Goal: Task Accomplishment & Management: Complete application form

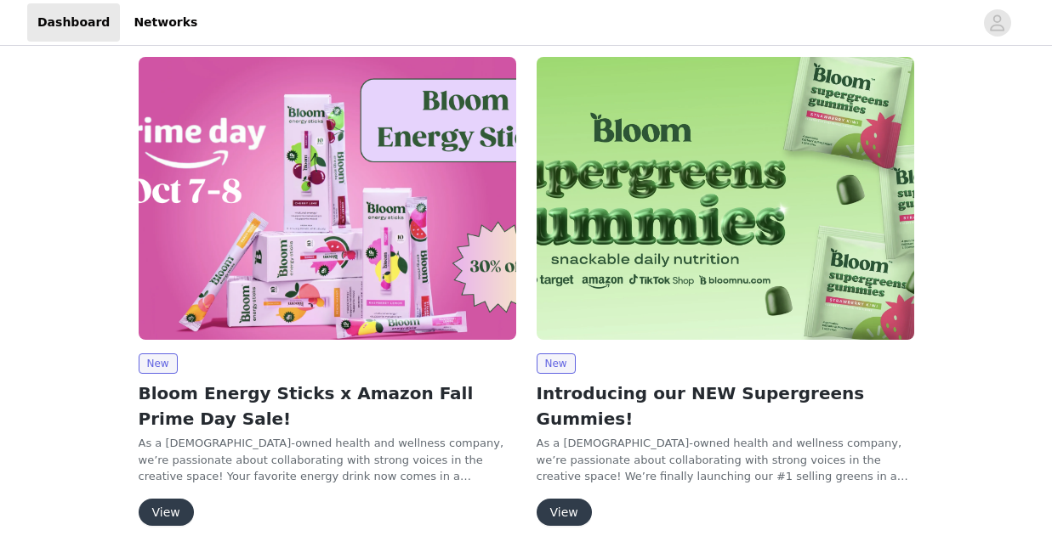
scroll to position [111, 0]
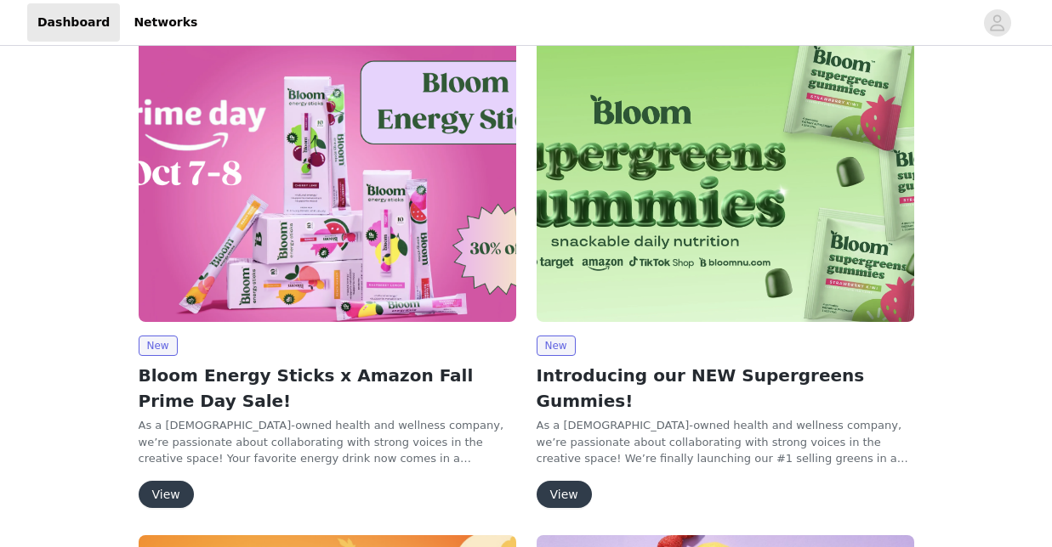
click at [151, 496] on button "View" at bounding box center [166, 494] width 55 height 27
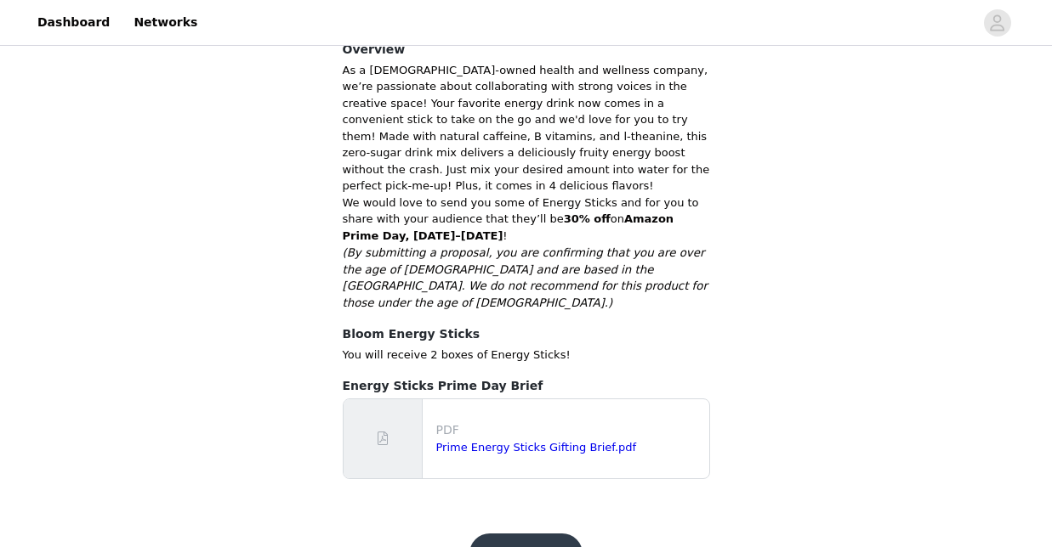
scroll to position [400, 0]
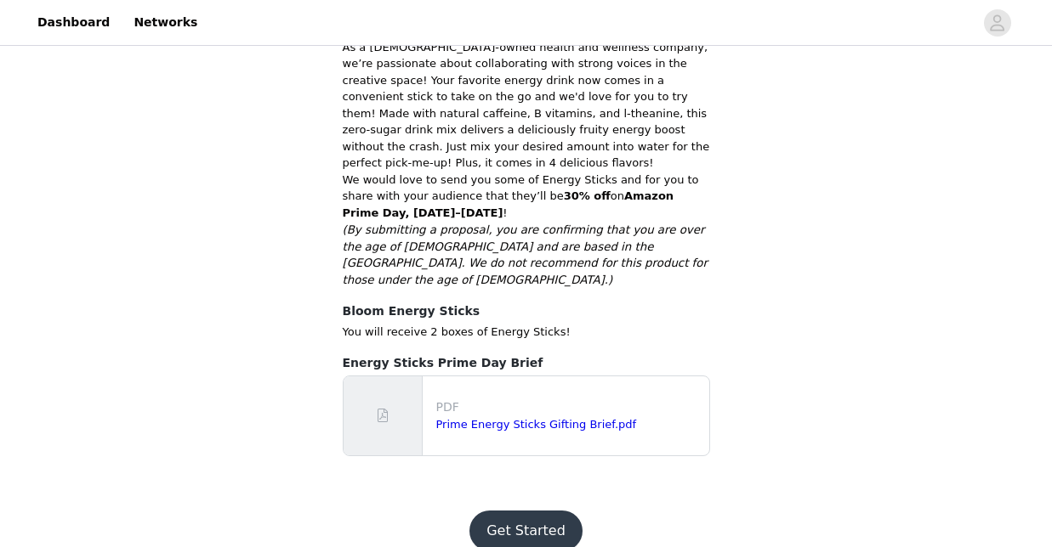
click at [497, 511] on button "Get Started" at bounding box center [525, 531] width 113 height 41
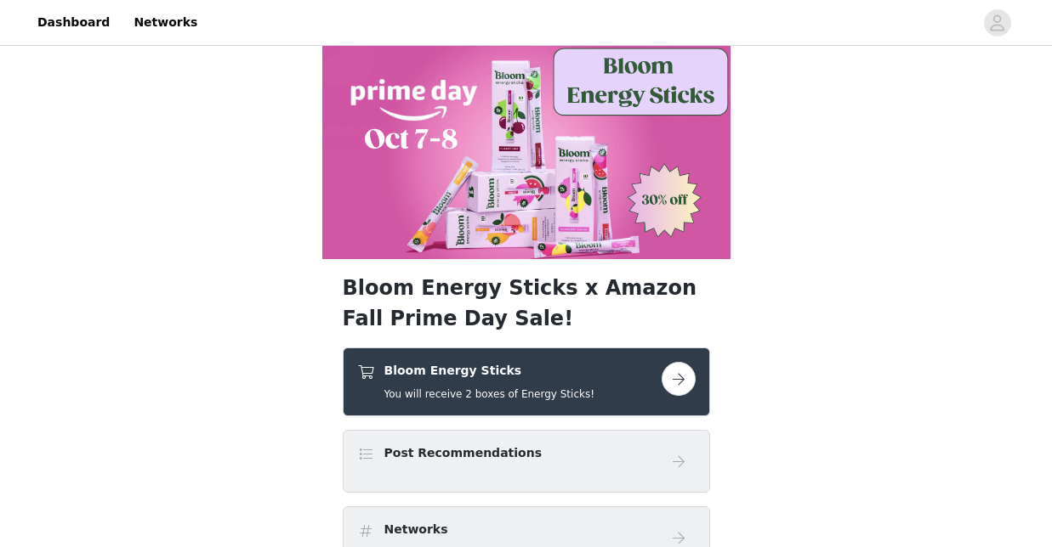
scroll to position [20, 0]
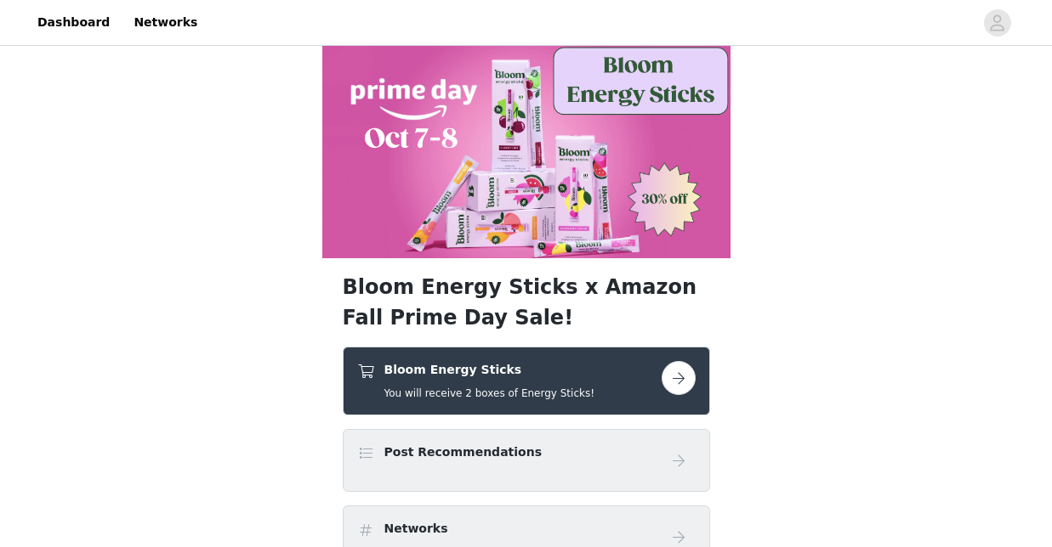
click at [695, 372] on div "Bloom Energy Sticks You will receive 2 boxes of Energy Sticks!" at bounding box center [526, 381] width 367 height 69
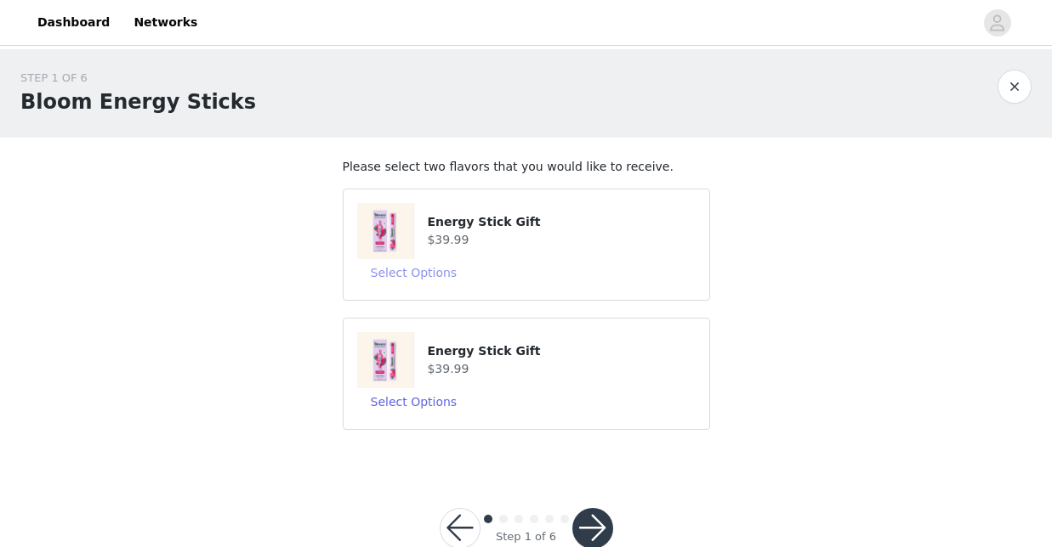
click at [432, 266] on button "Select Options" at bounding box center [414, 272] width 114 height 27
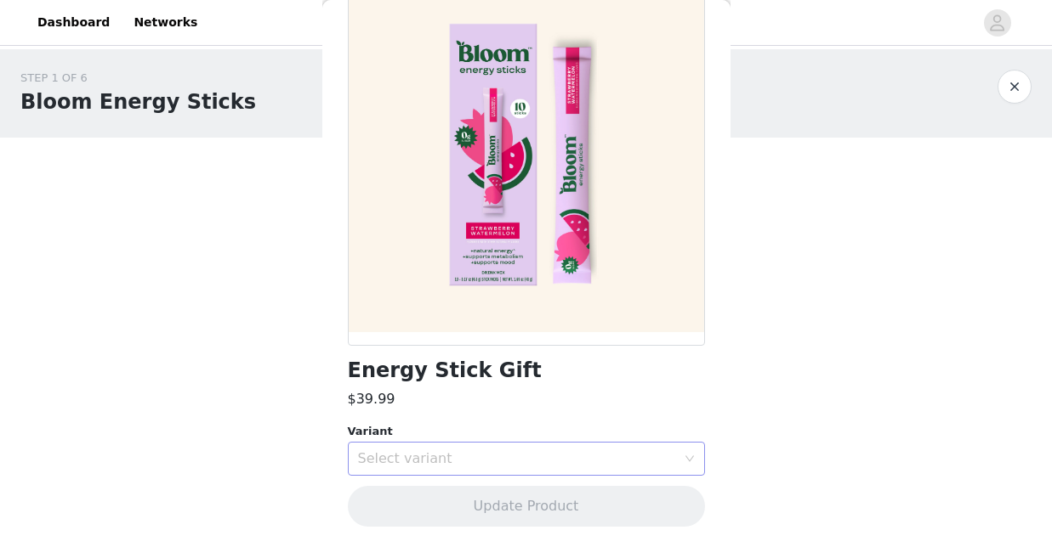
scroll to position [121, 0]
click at [419, 453] on div "Select variant" at bounding box center [517, 459] width 318 height 17
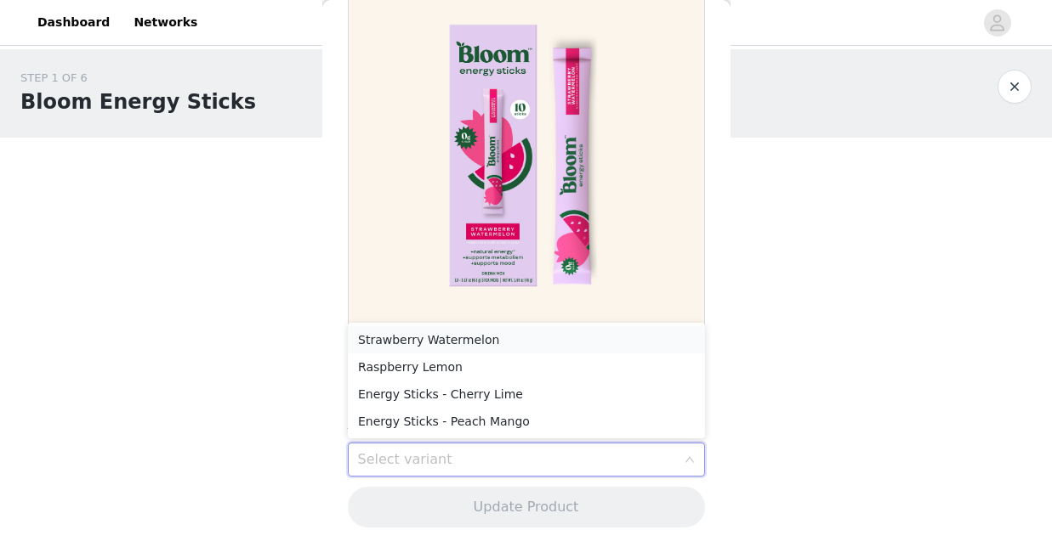
click at [446, 343] on li "Strawberry Watermelon" at bounding box center [526, 339] width 357 height 27
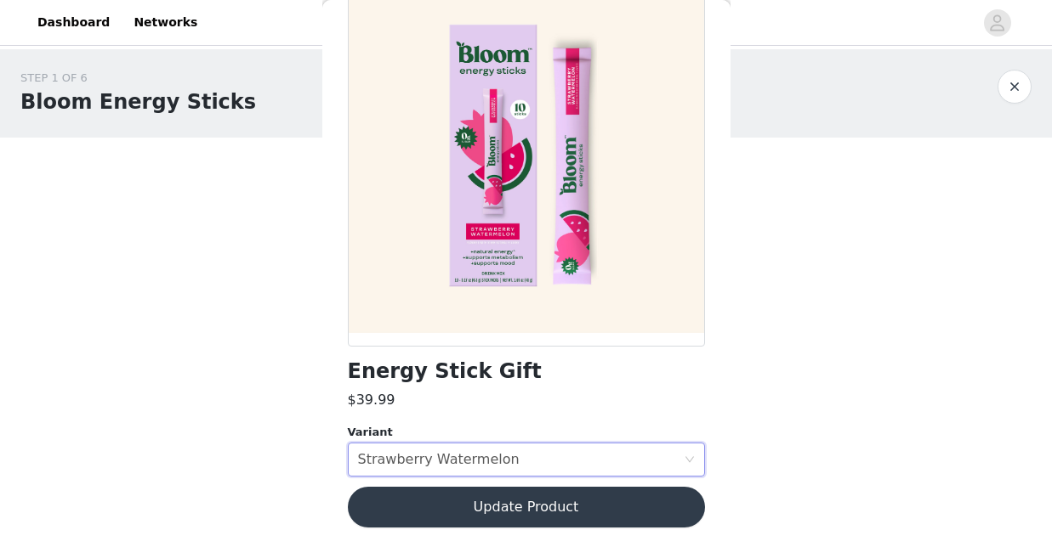
click at [473, 497] on button "Update Product" at bounding box center [526, 507] width 357 height 41
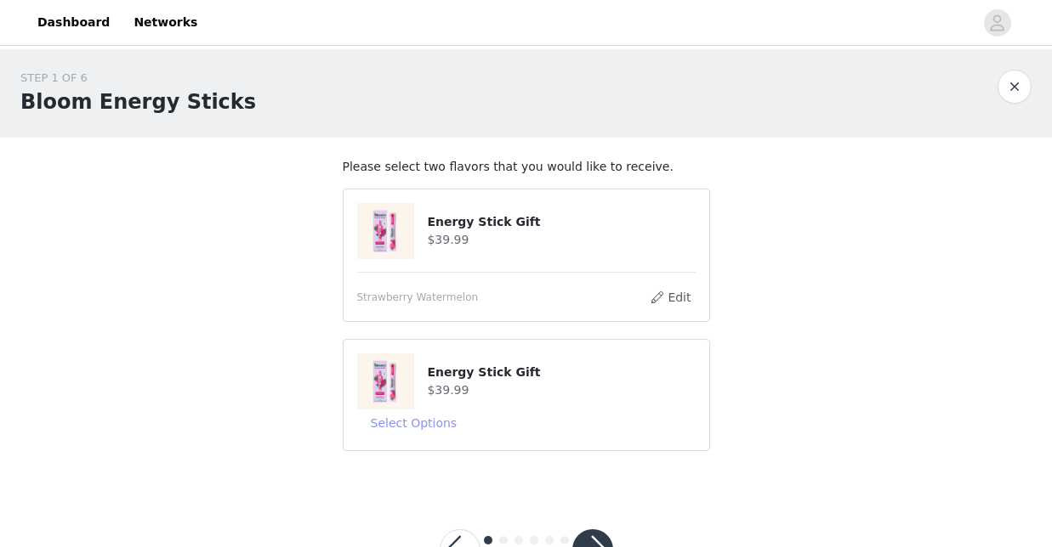
click at [438, 418] on button "Select Options" at bounding box center [414, 423] width 114 height 27
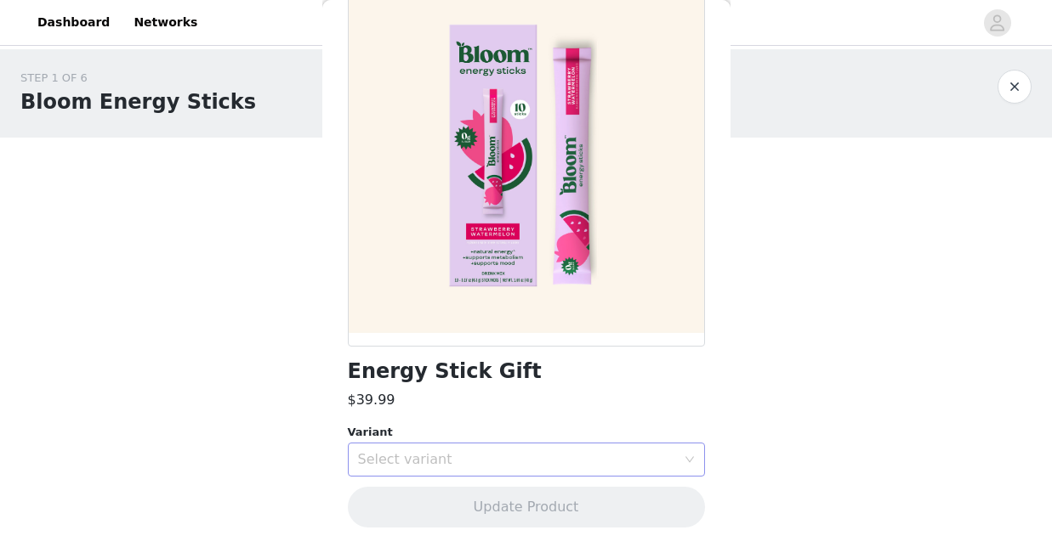
click at [449, 461] on div "Select variant" at bounding box center [517, 459] width 318 height 17
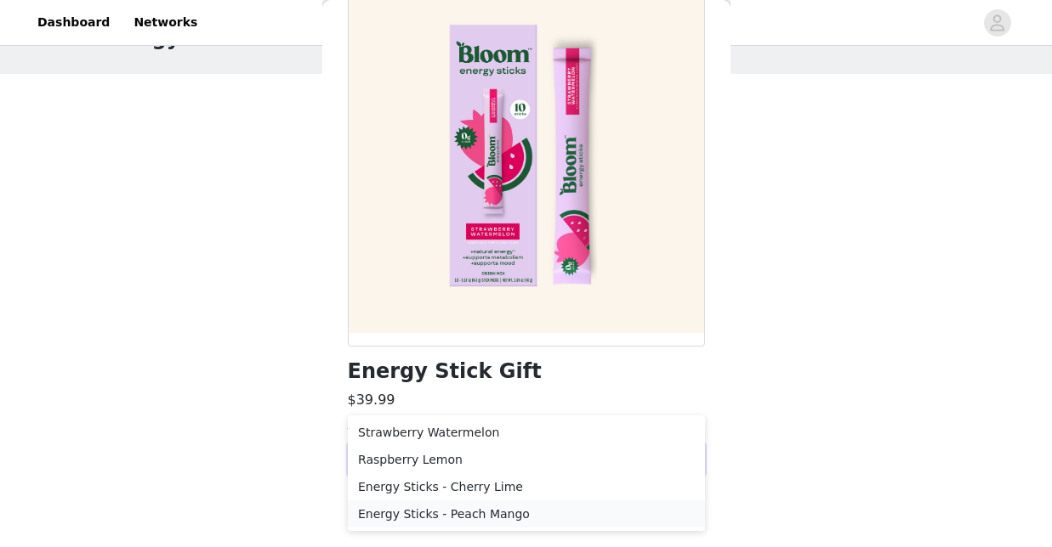
scroll to position [63, 0]
click at [439, 519] on li "Energy Sticks - Peach Mango" at bounding box center [526, 515] width 357 height 27
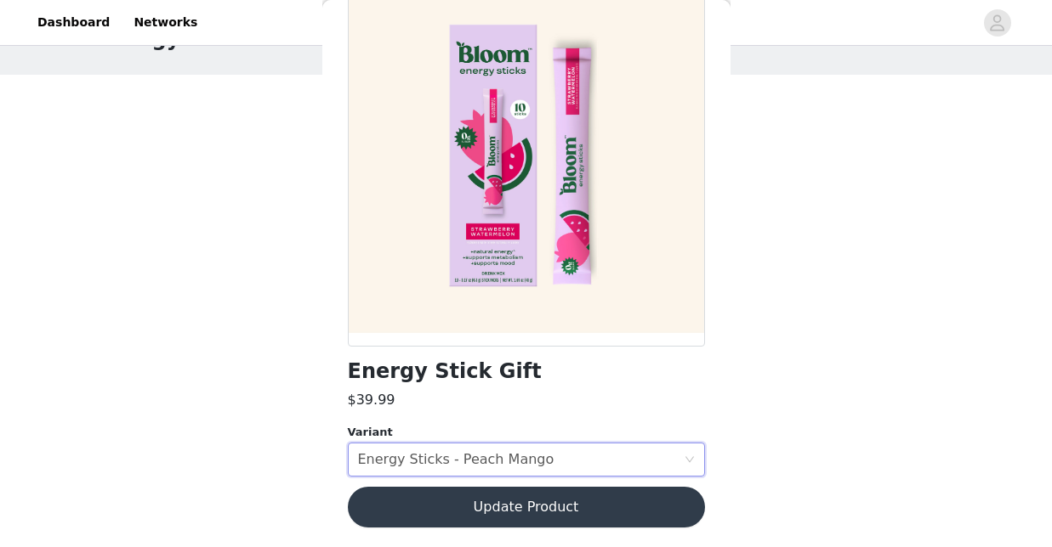
click at [447, 502] on button "Update Product" at bounding box center [526, 507] width 357 height 41
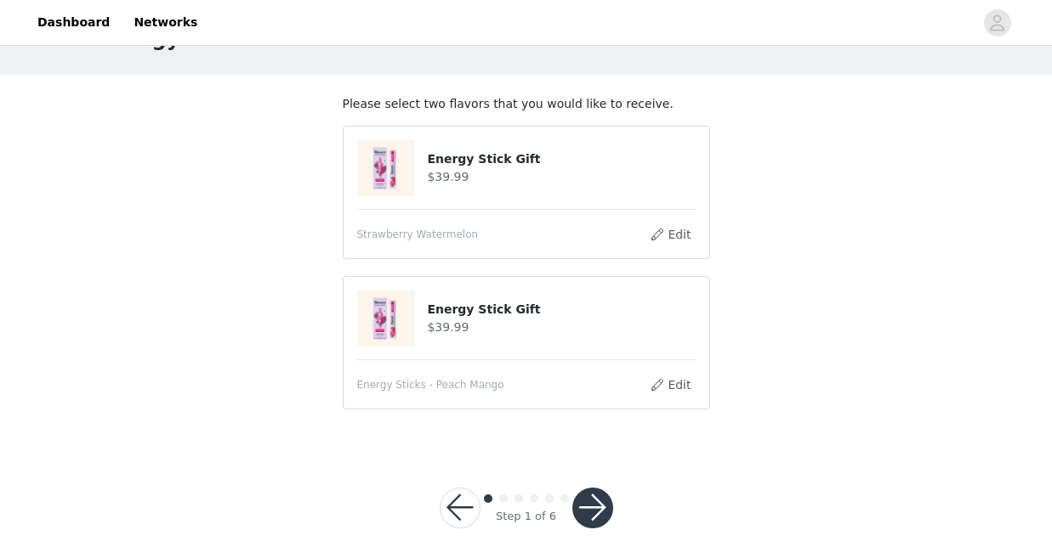
click at [612, 516] on div at bounding box center [592, 508] width 41 height 41
click at [600, 507] on button "button" at bounding box center [592, 508] width 41 height 41
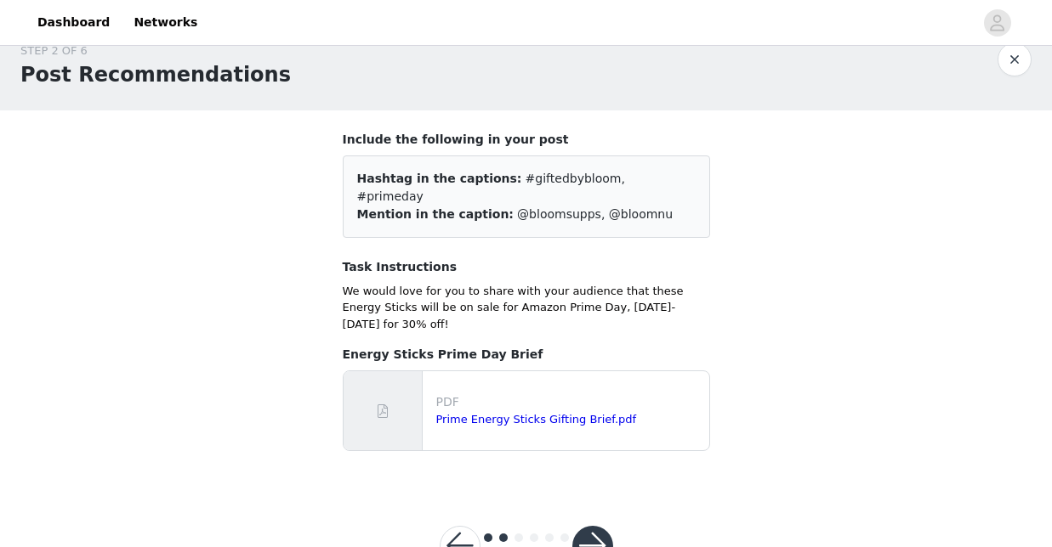
scroll to position [41, 0]
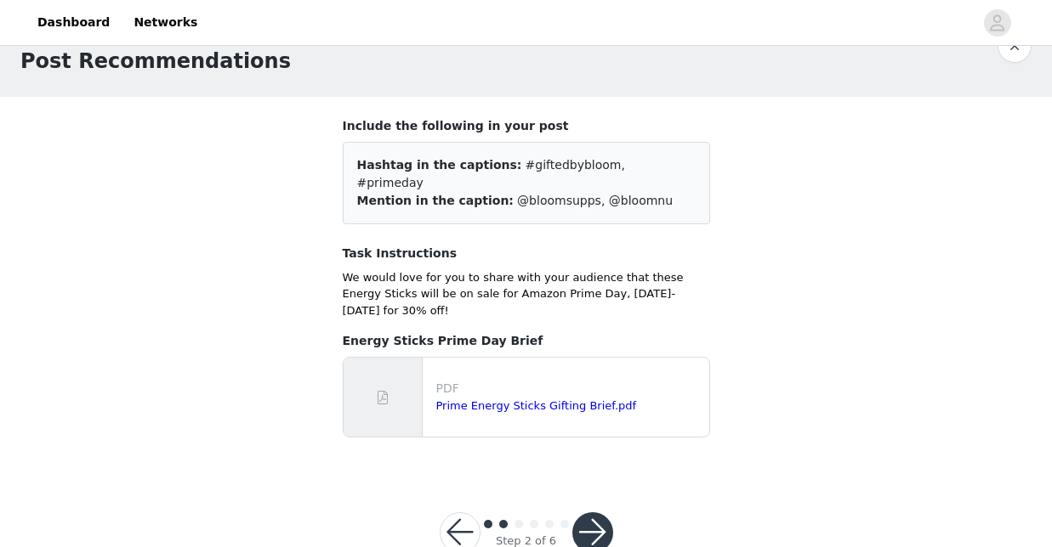
click at [600, 513] on button "button" at bounding box center [592, 533] width 41 height 41
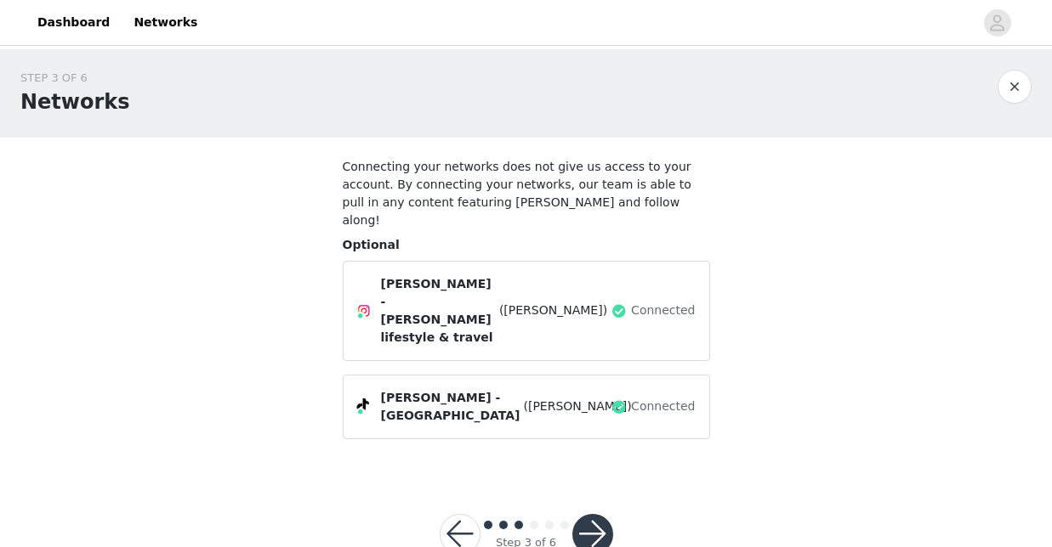
click at [600, 514] on button "button" at bounding box center [592, 534] width 41 height 41
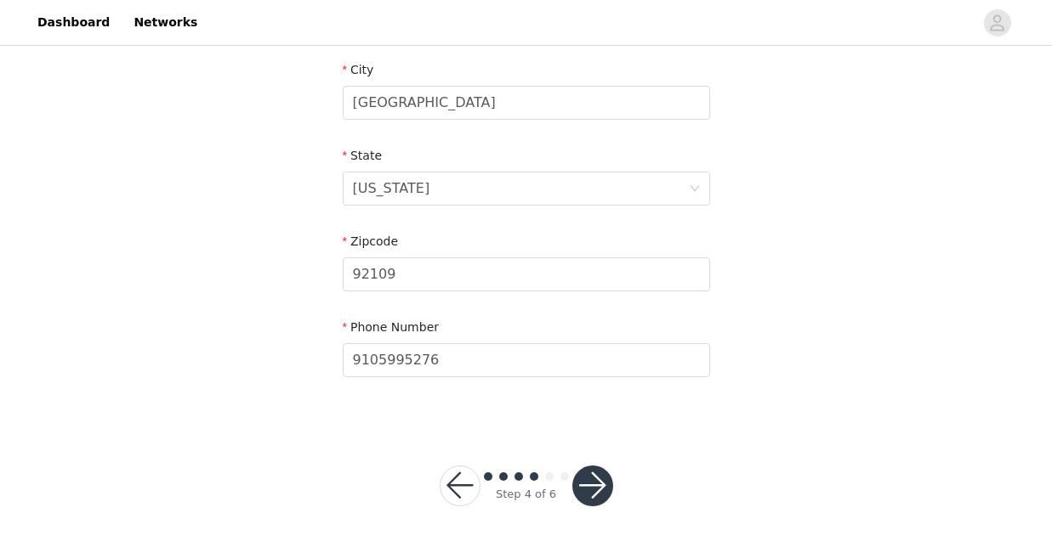
scroll to position [611, 0]
click at [584, 477] on button "button" at bounding box center [592, 487] width 41 height 41
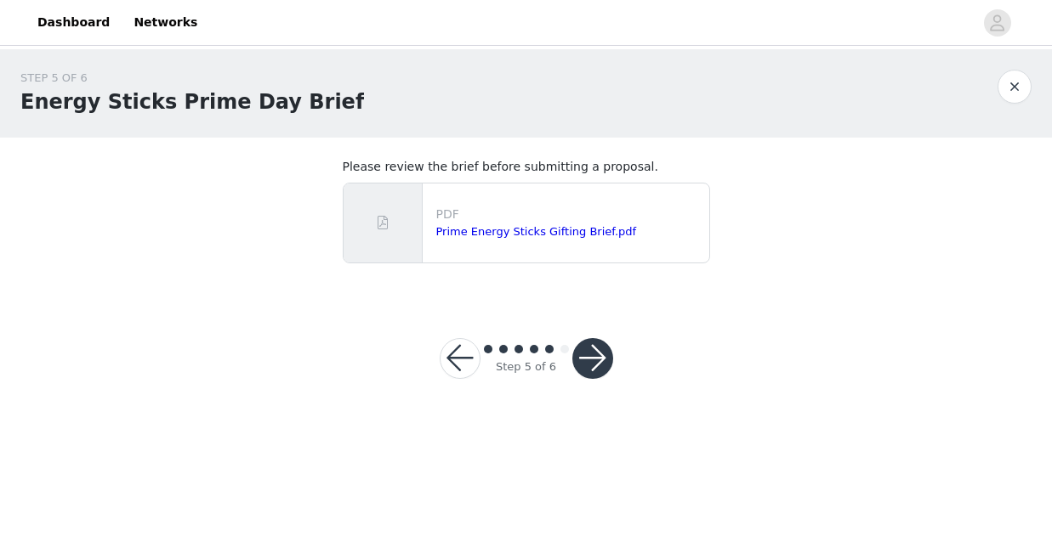
click at [591, 362] on button "button" at bounding box center [592, 358] width 41 height 41
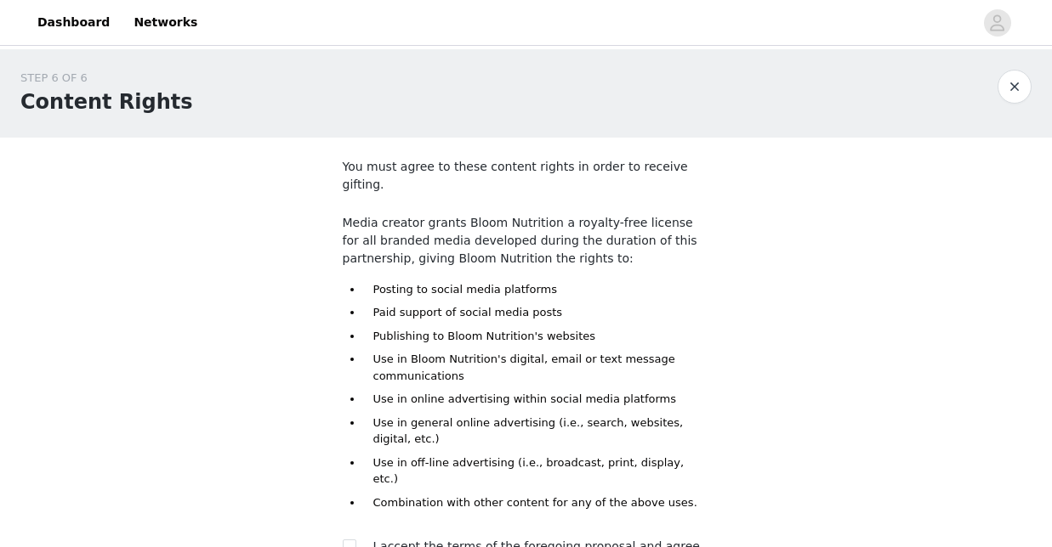
scroll to position [144, 0]
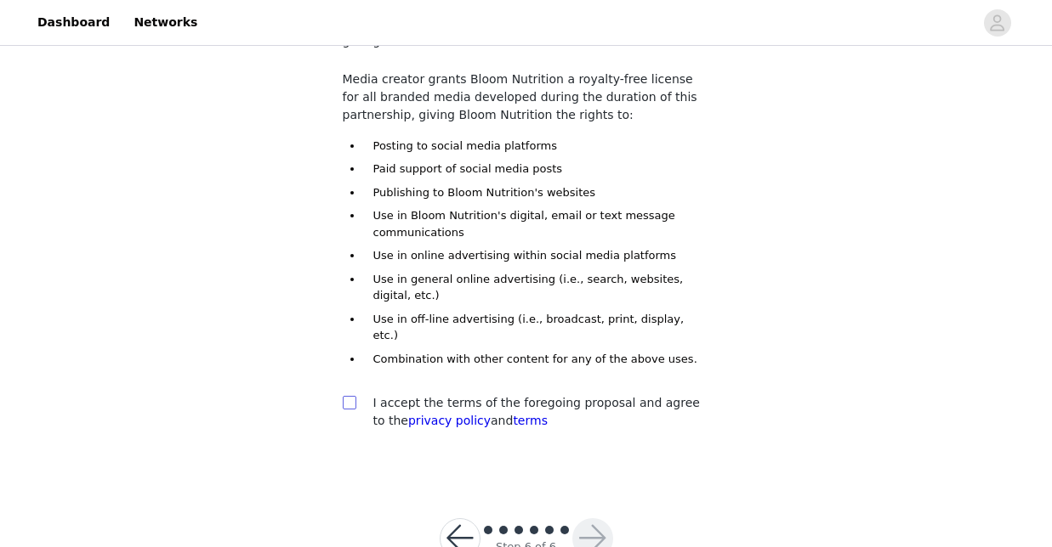
click at [345, 396] on input "checkbox" at bounding box center [349, 402] width 12 height 12
checkbox input "true"
click at [581, 519] on button "button" at bounding box center [592, 539] width 41 height 41
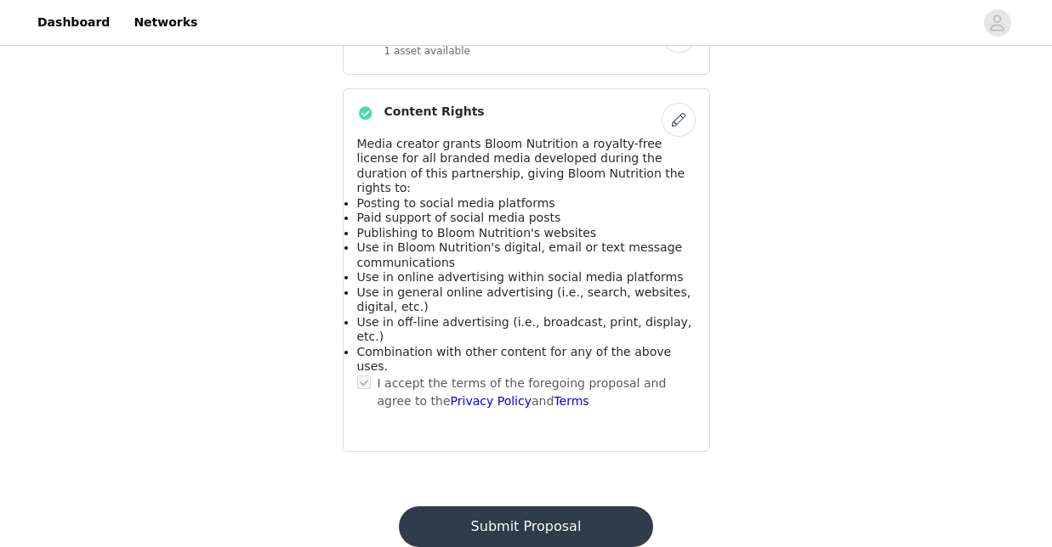
click at [539, 507] on button "Submit Proposal" at bounding box center [526, 527] width 254 height 41
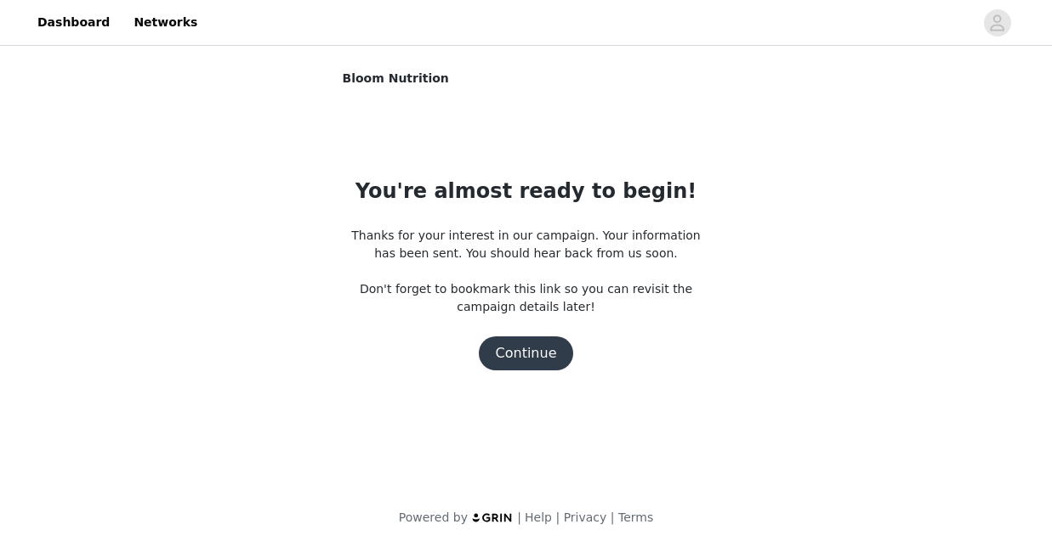
click at [524, 349] on button "Continue" at bounding box center [526, 354] width 95 height 34
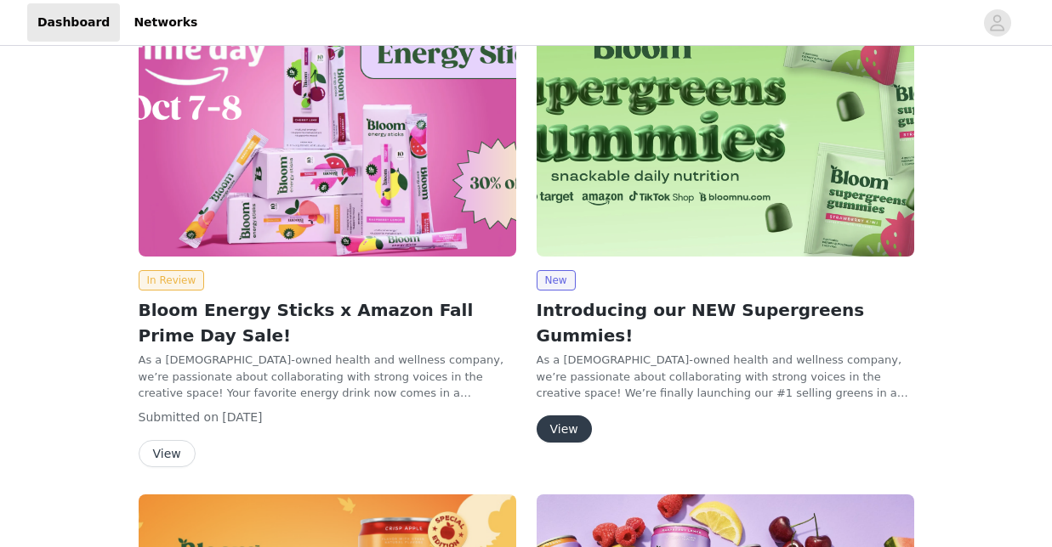
scroll to position [178, 0]
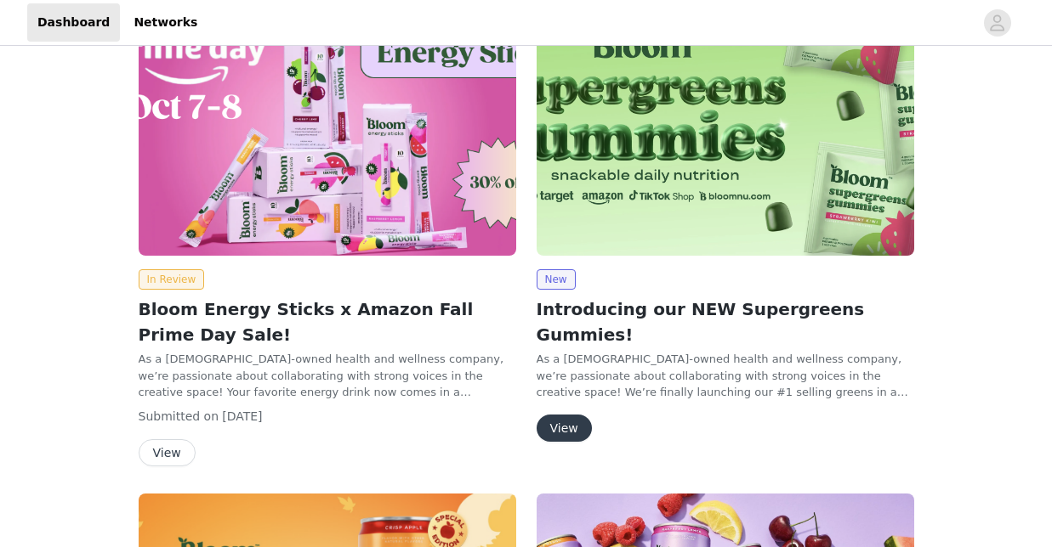
click at [562, 415] on button "View" at bounding box center [563, 428] width 55 height 27
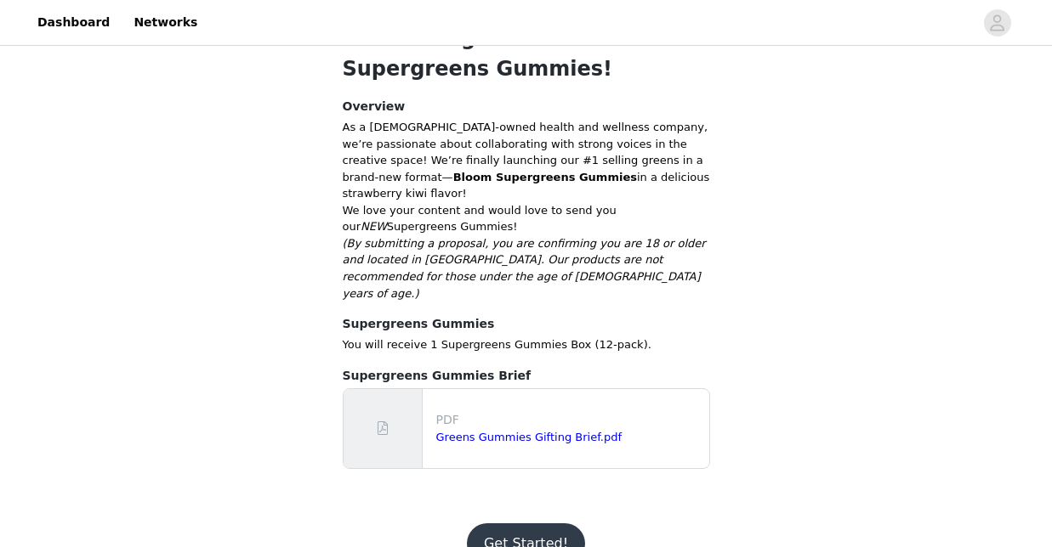
scroll to position [320, 0]
click at [536, 524] on button "Get Started!" at bounding box center [526, 544] width 118 height 41
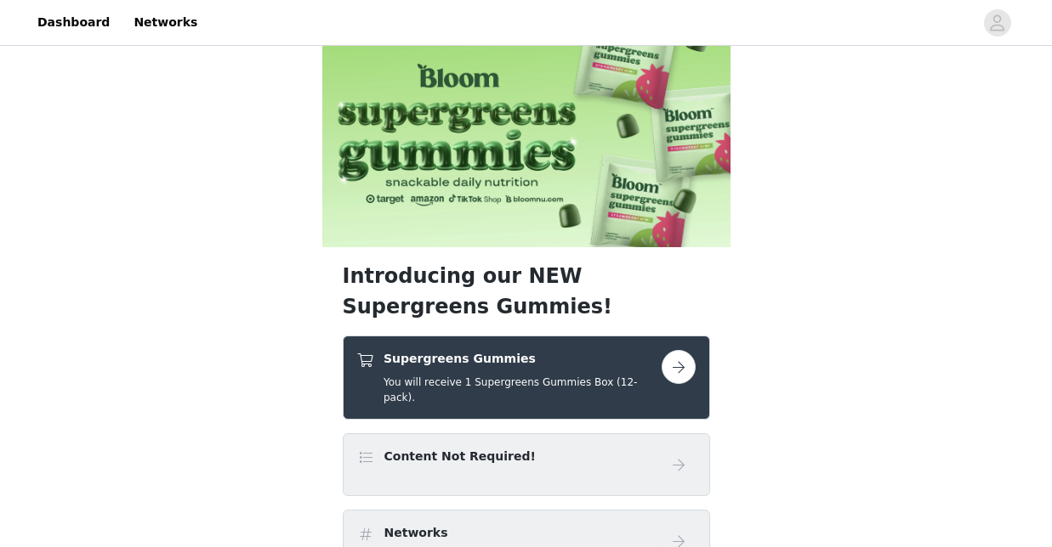
scroll to position [37, 0]
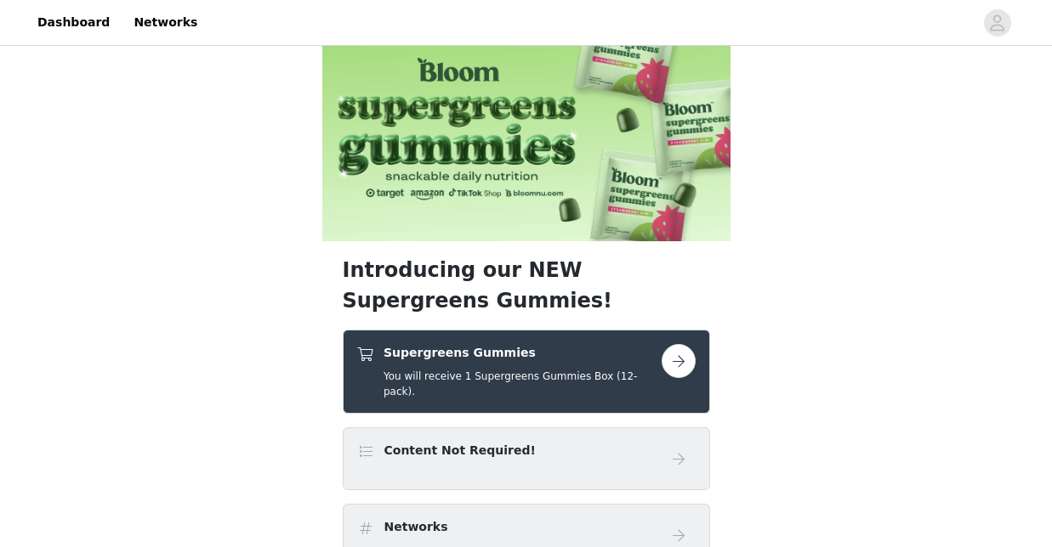
click at [676, 365] on button "button" at bounding box center [678, 361] width 34 height 34
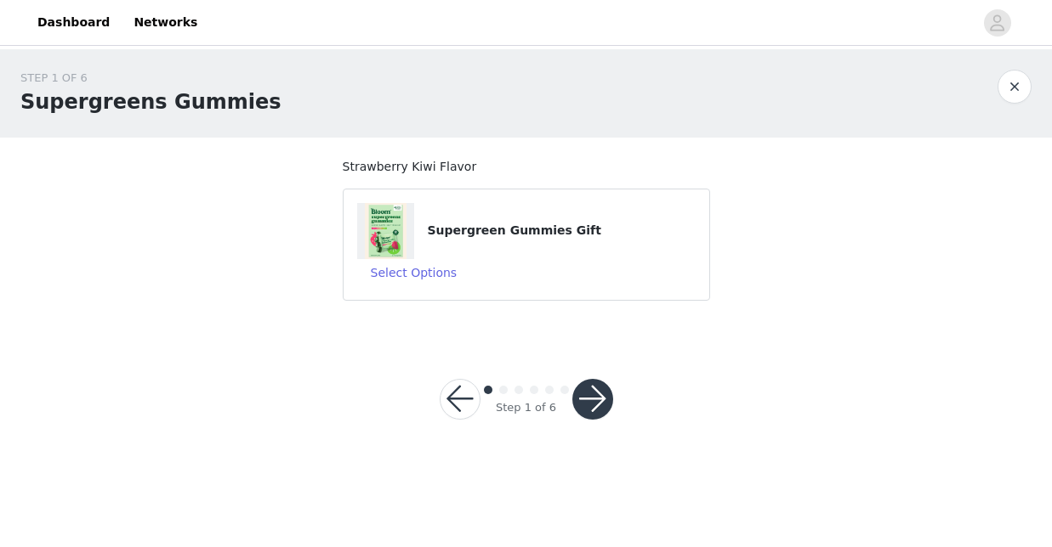
click at [569, 235] on h4 "Supergreen Gummies Gift" at bounding box center [561, 231] width 268 height 18
click at [587, 389] on button "button" at bounding box center [592, 399] width 41 height 41
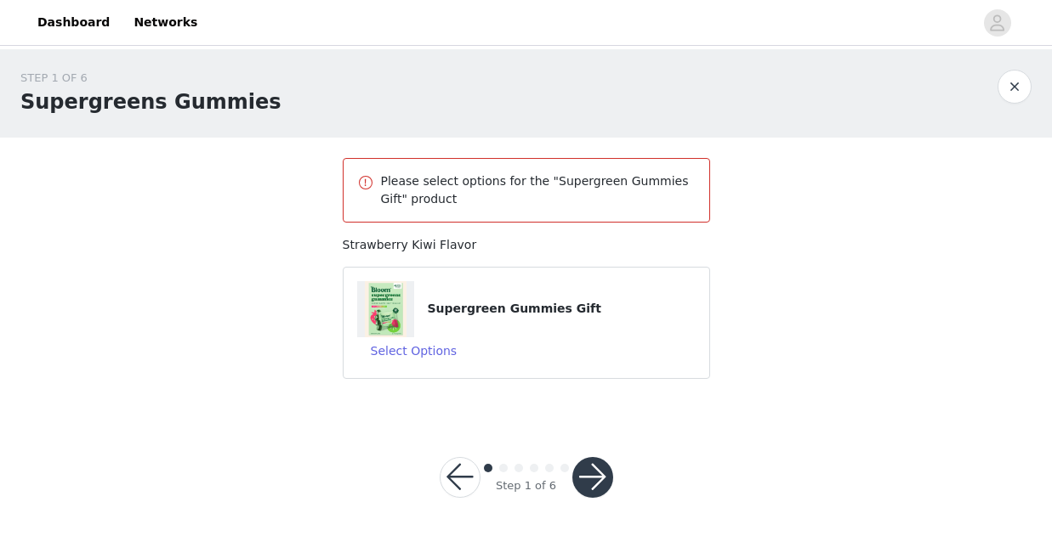
click at [582, 286] on div "Supergreen Gummies Gift" at bounding box center [526, 309] width 338 height 56
click at [426, 345] on button "Select Options" at bounding box center [414, 350] width 114 height 27
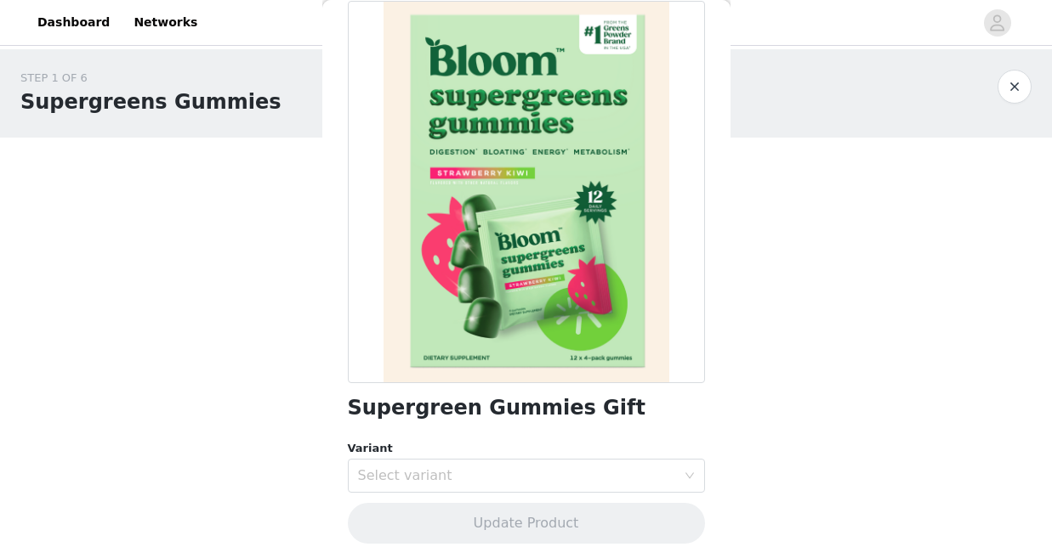
scroll to position [100, 0]
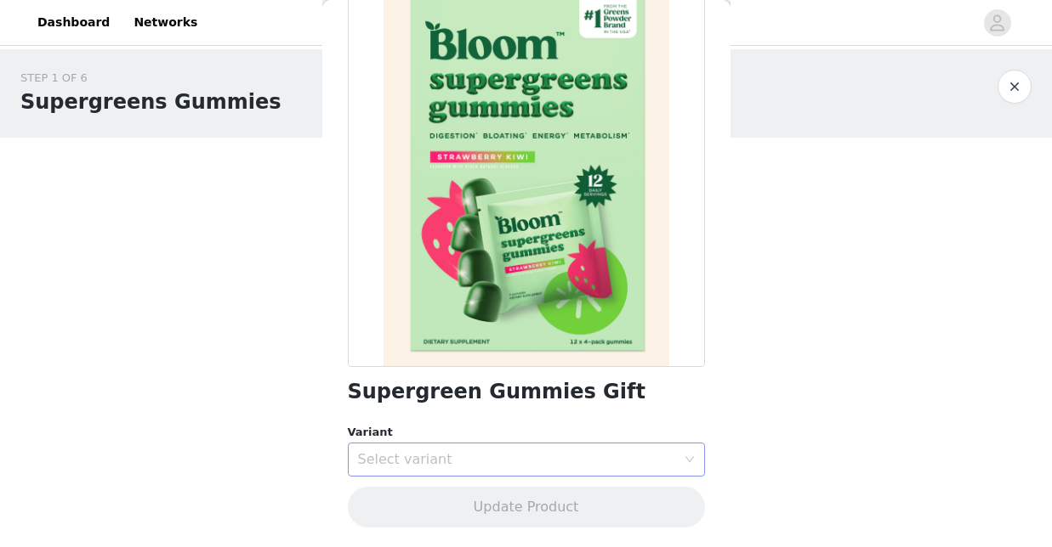
click at [442, 465] on div "Select variant" at bounding box center [517, 459] width 318 height 17
click at [448, 496] on li "Strawberry Kiwi" at bounding box center [526, 496] width 357 height 27
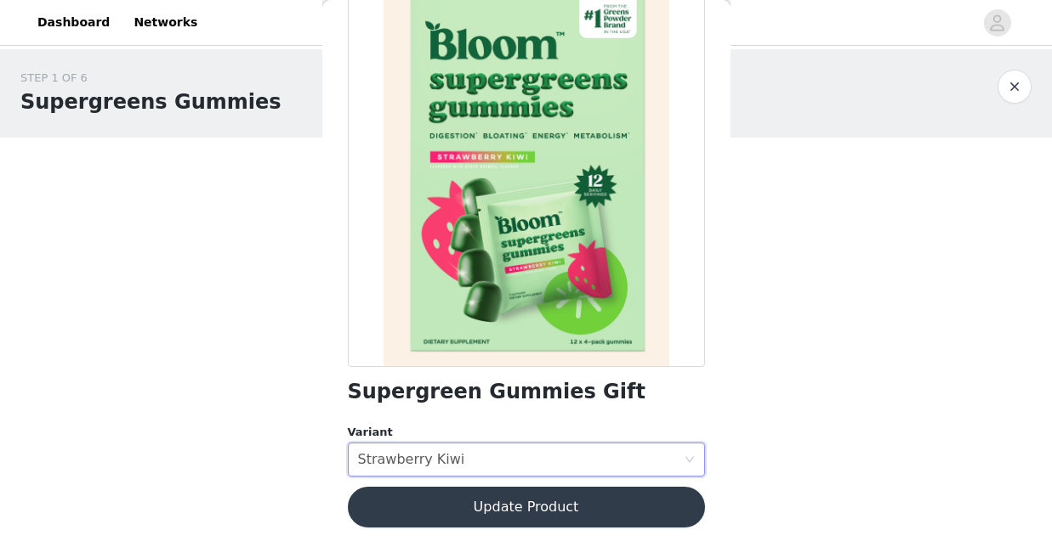
click at [453, 519] on button "Update Product" at bounding box center [526, 507] width 357 height 41
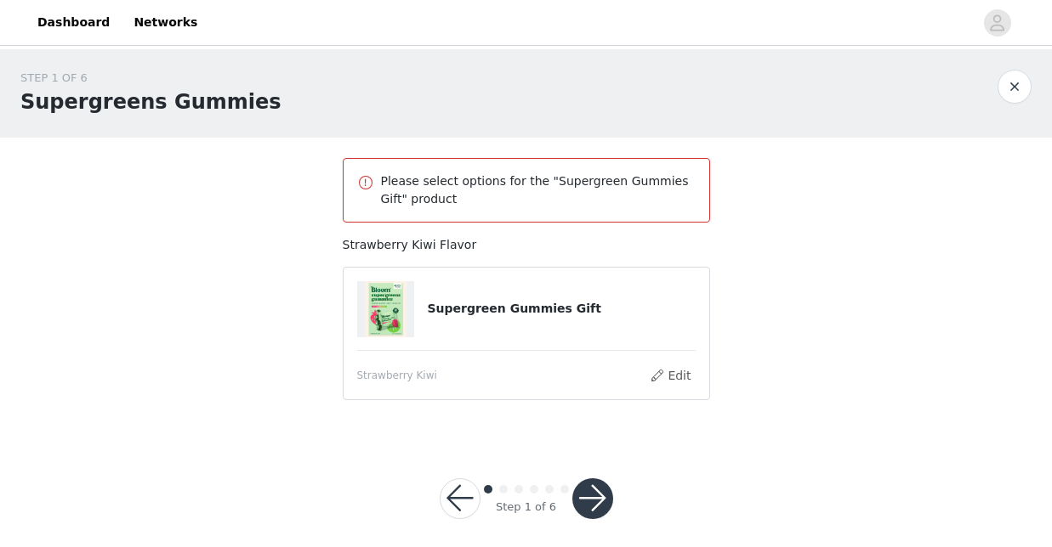
click at [575, 502] on button "button" at bounding box center [592, 499] width 41 height 41
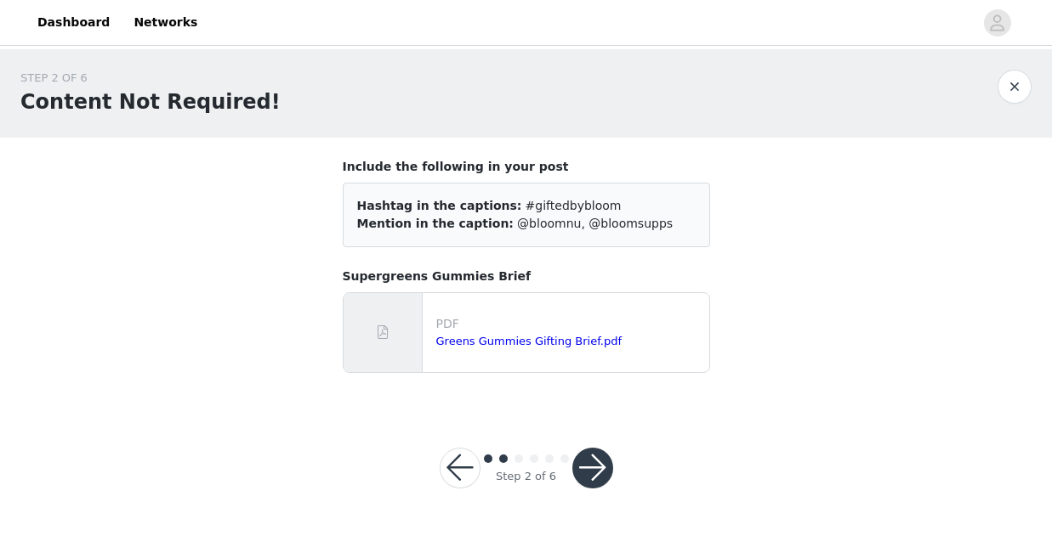
click at [603, 473] on button "button" at bounding box center [592, 468] width 41 height 41
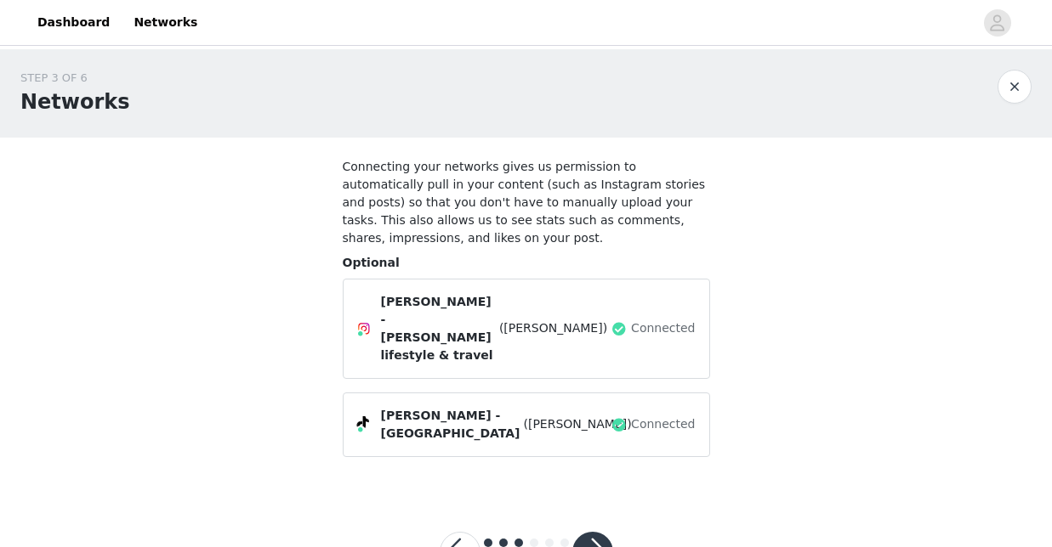
click at [595, 532] on button "button" at bounding box center [592, 552] width 41 height 41
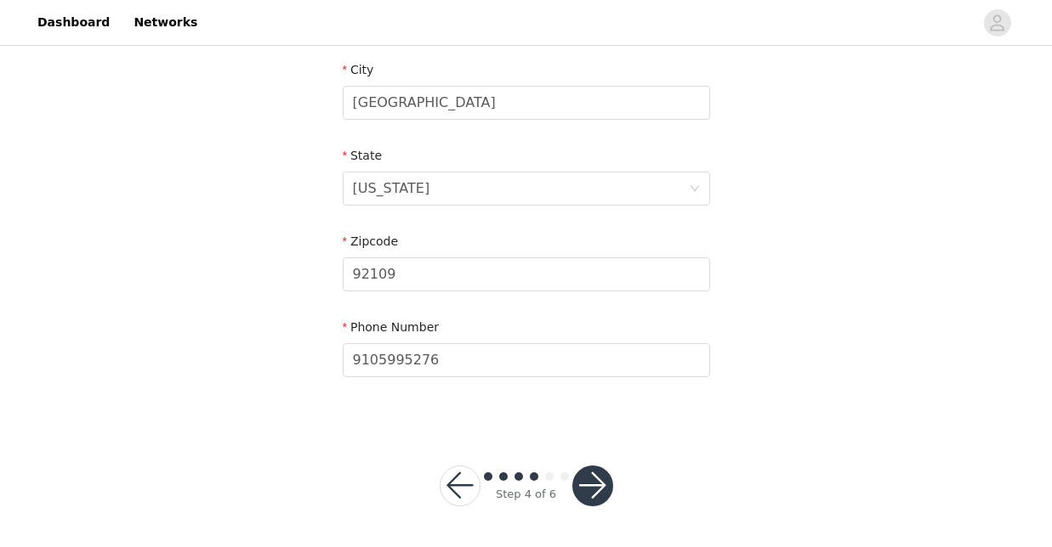
scroll to position [611, 0]
click at [598, 497] on button "button" at bounding box center [592, 487] width 41 height 41
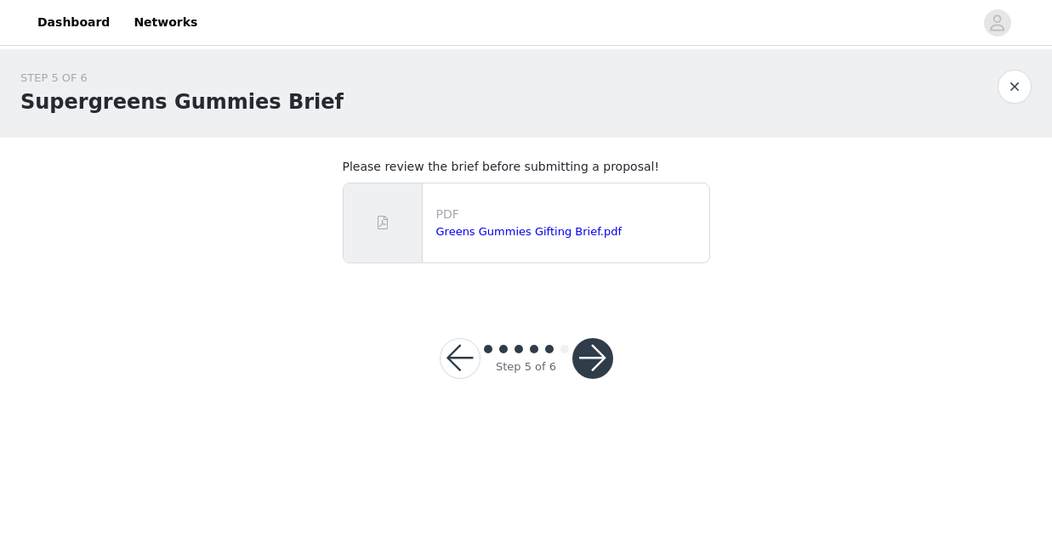
click at [583, 366] on button "button" at bounding box center [592, 358] width 41 height 41
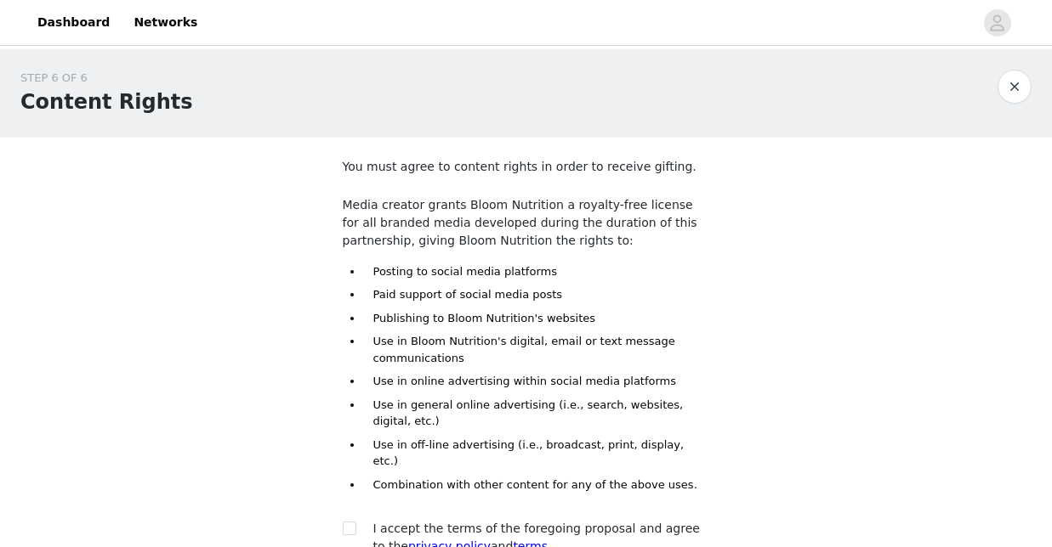
scroll to position [161, 0]
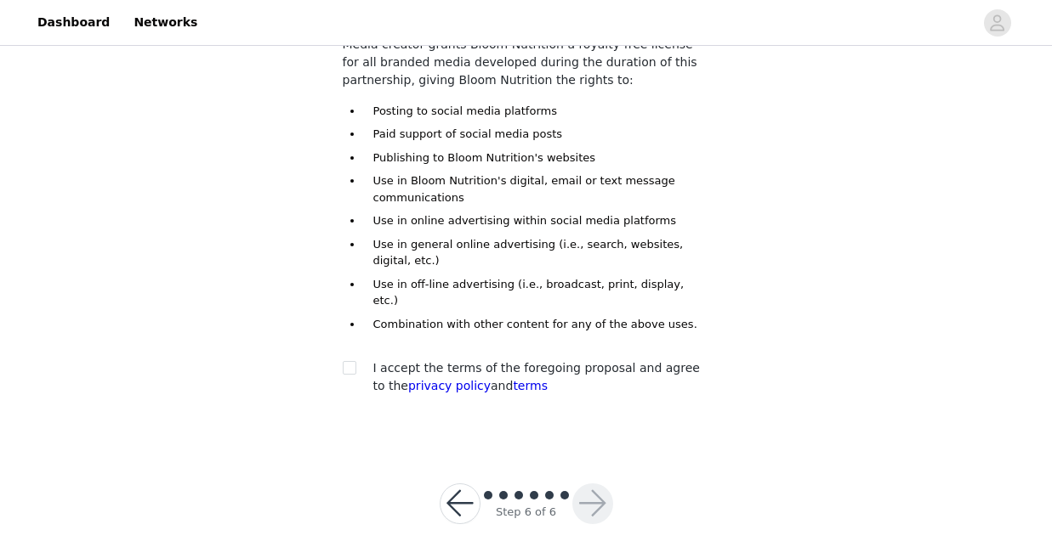
click at [579, 361] on span "I accept the terms of the foregoing proposal and agree to the privacy policy an…" at bounding box center [536, 376] width 326 height 31
click at [349, 361] on input "checkbox" at bounding box center [349, 367] width 12 height 12
checkbox input "true"
click at [581, 486] on button "button" at bounding box center [592, 504] width 41 height 41
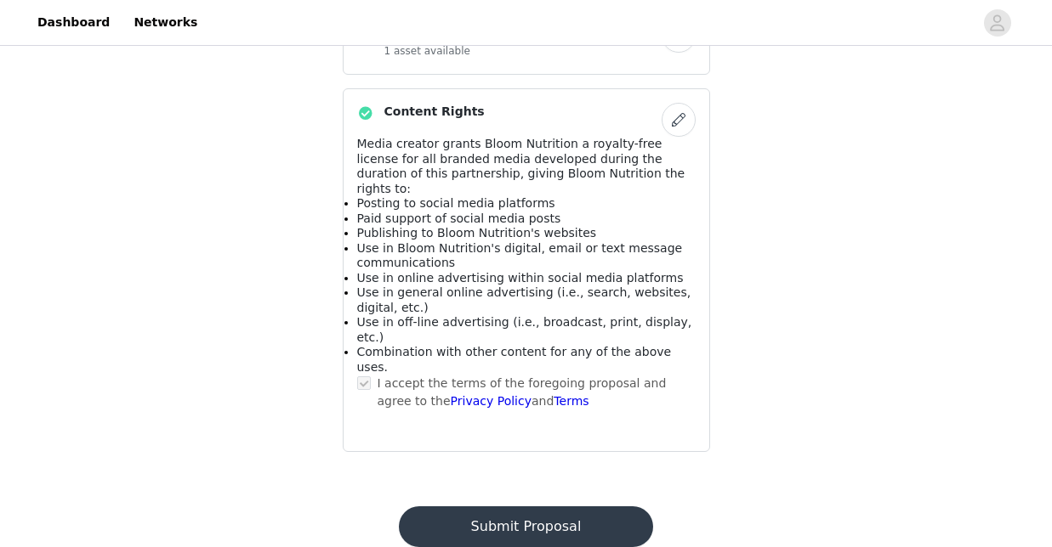
click at [553, 507] on button "Submit Proposal" at bounding box center [526, 527] width 254 height 41
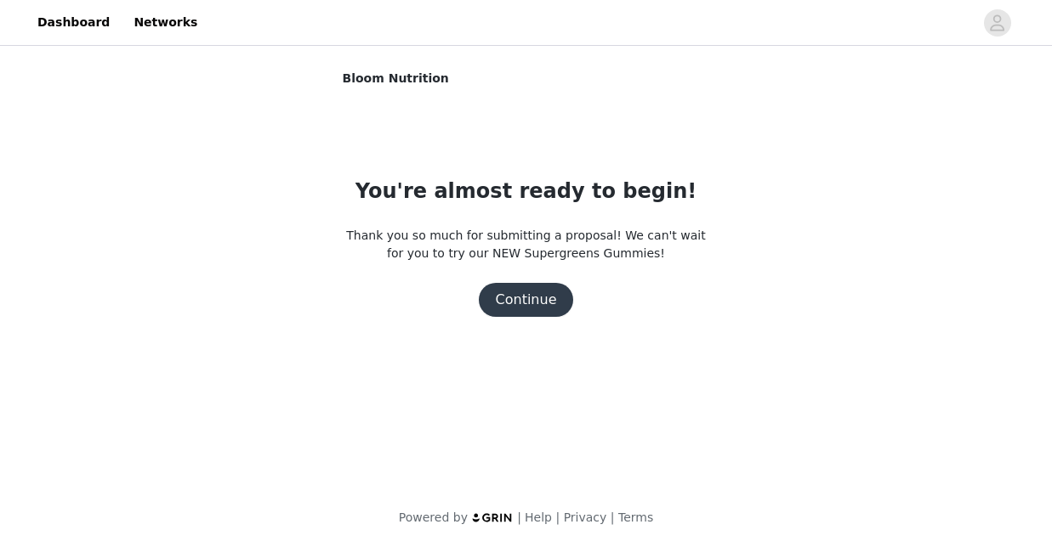
click at [546, 302] on button "Continue" at bounding box center [526, 300] width 95 height 34
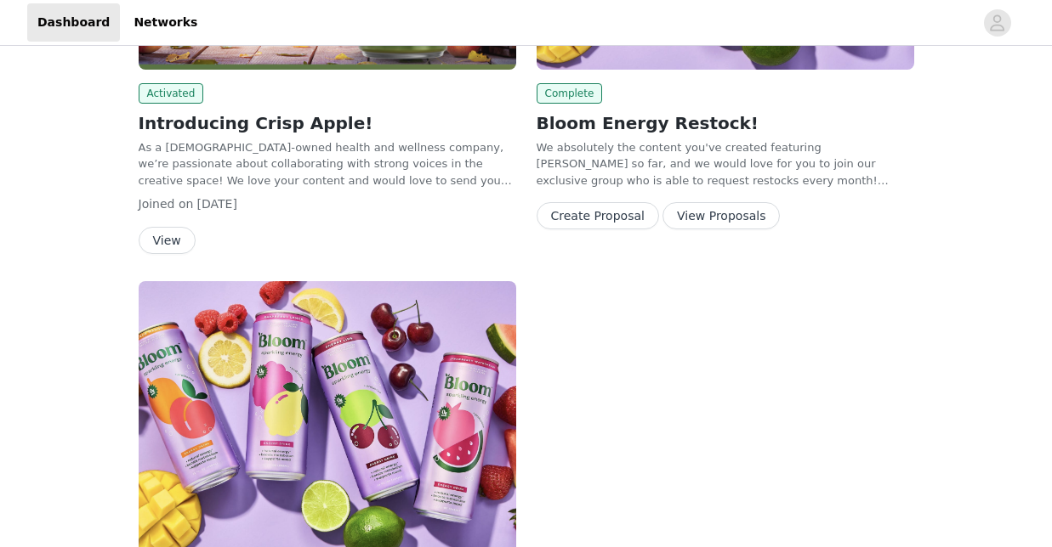
scroll to position [875, 0]
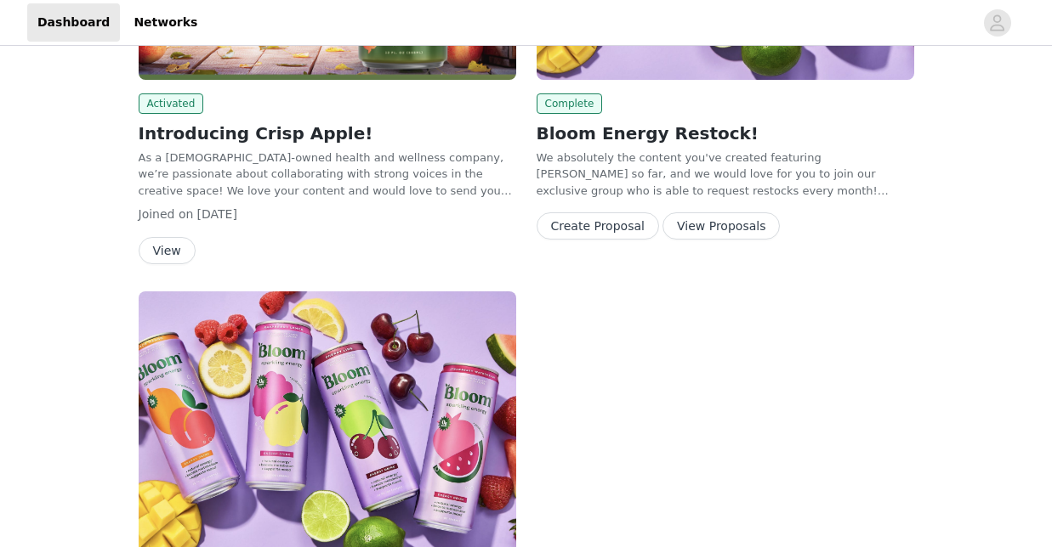
click at [601, 230] on button "Create Proposal" at bounding box center [597, 226] width 122 height 27
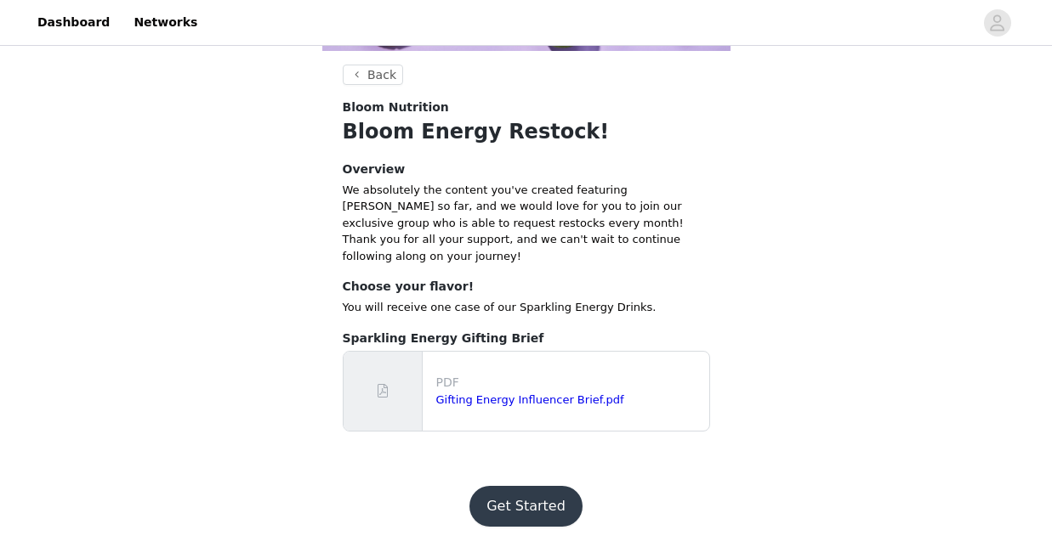
scroll to position [324, 0]
click at [377, 85] on button "Back" at bounding box center [373, 75] width 61 height 20
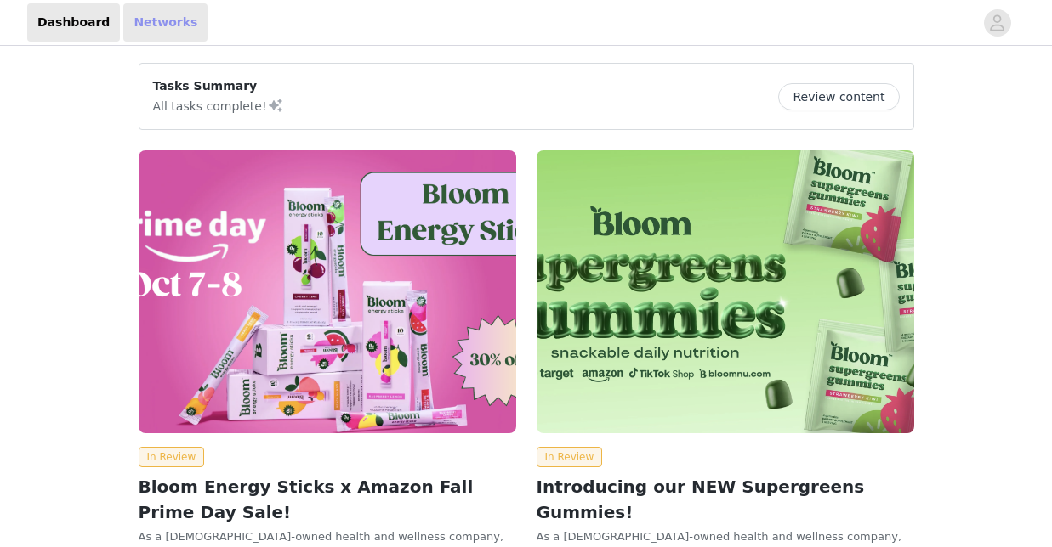
click at [168, 14] on link "Networks" at bounding box center [165, 22] width 84 height 38
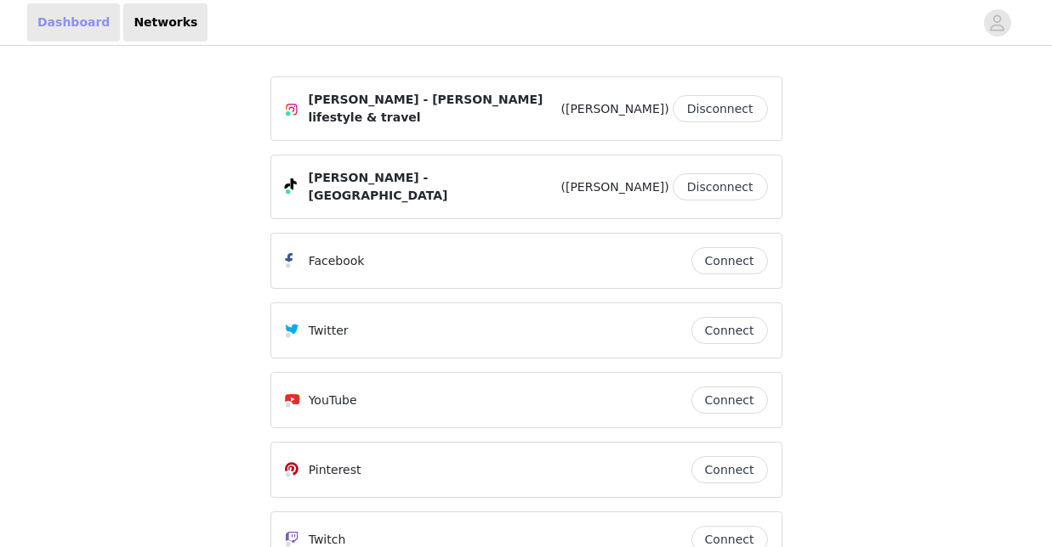
click at [70, 20] on link "Dashboard" at bounding box center [73, 22] width 93 height 38
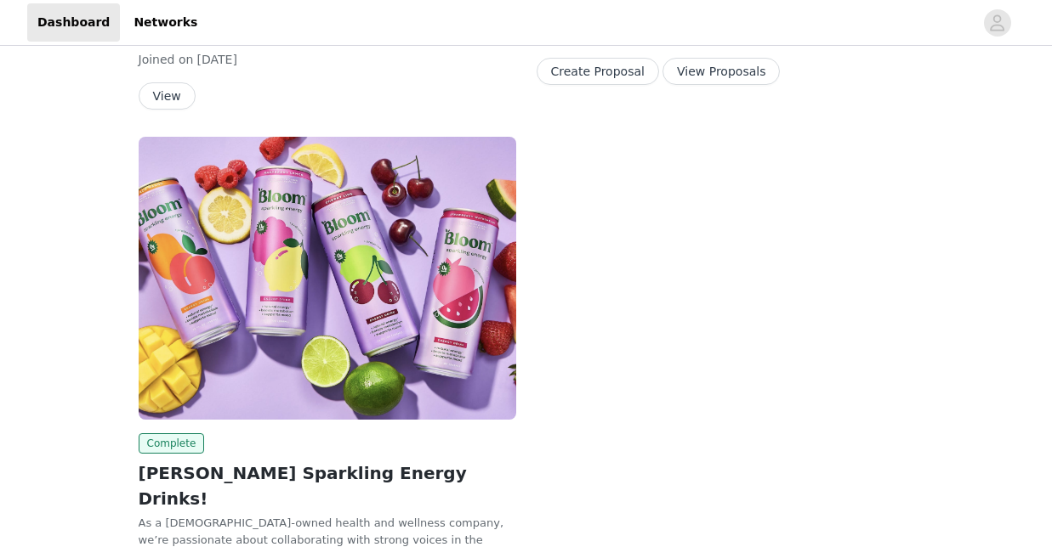
scroll to position [1110, 0]
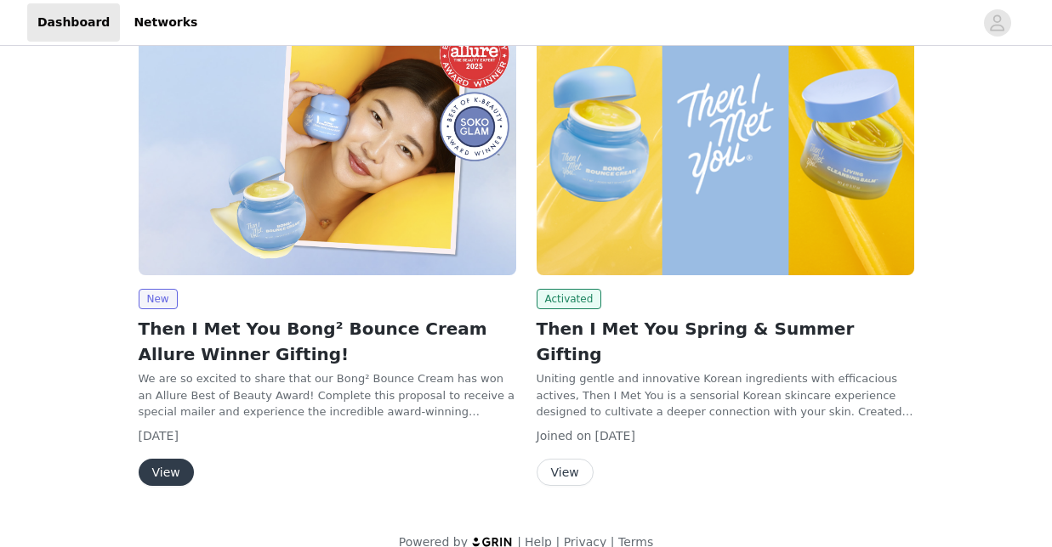
scroll to position [281, 0]
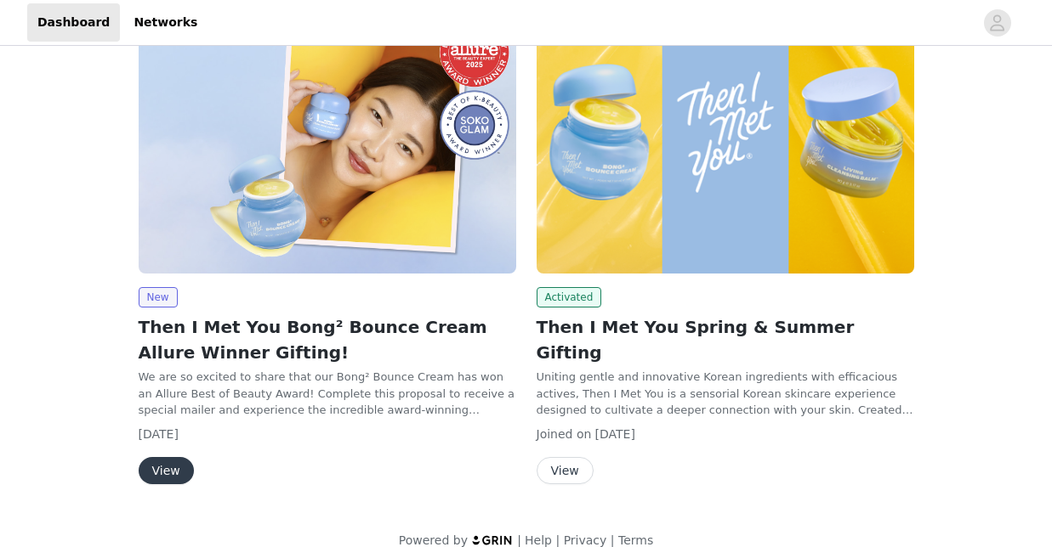
click at [162, 470] on button "View" at bounding box center [166, 470] width 55 height 27
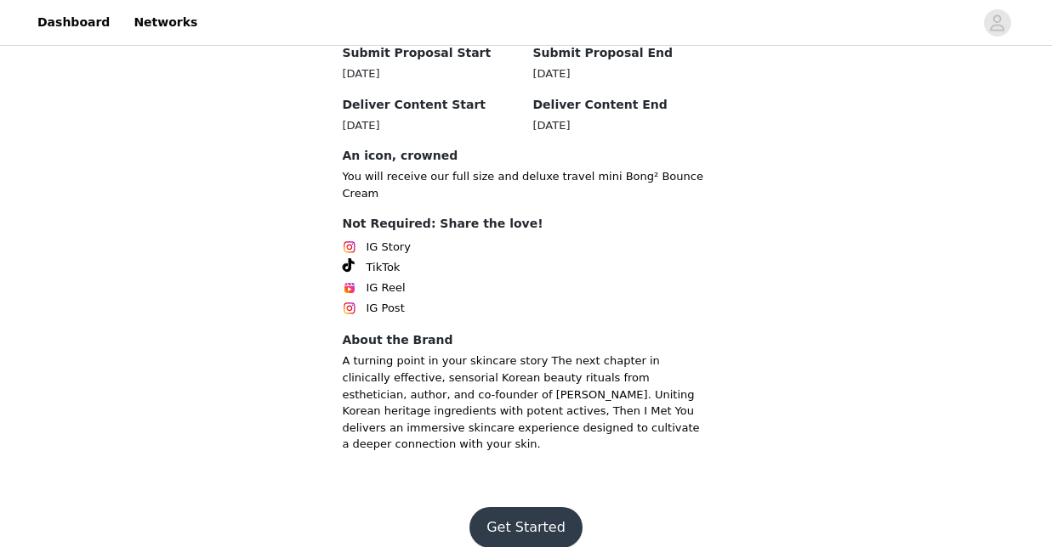
scroll to position [537, 0]
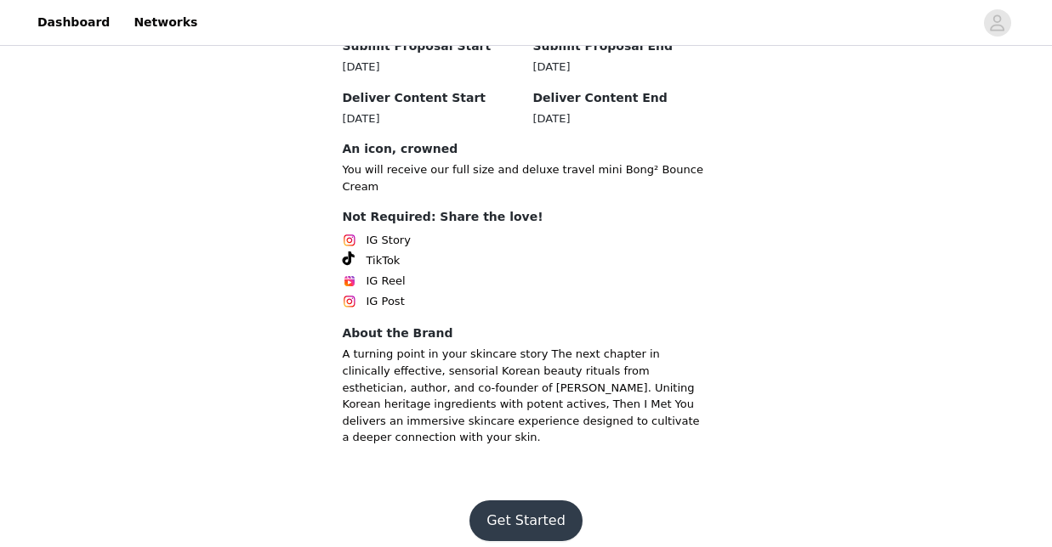
click at [511, 518] on button "Get Started" at bounding box center [525, 521] width 113 height 41
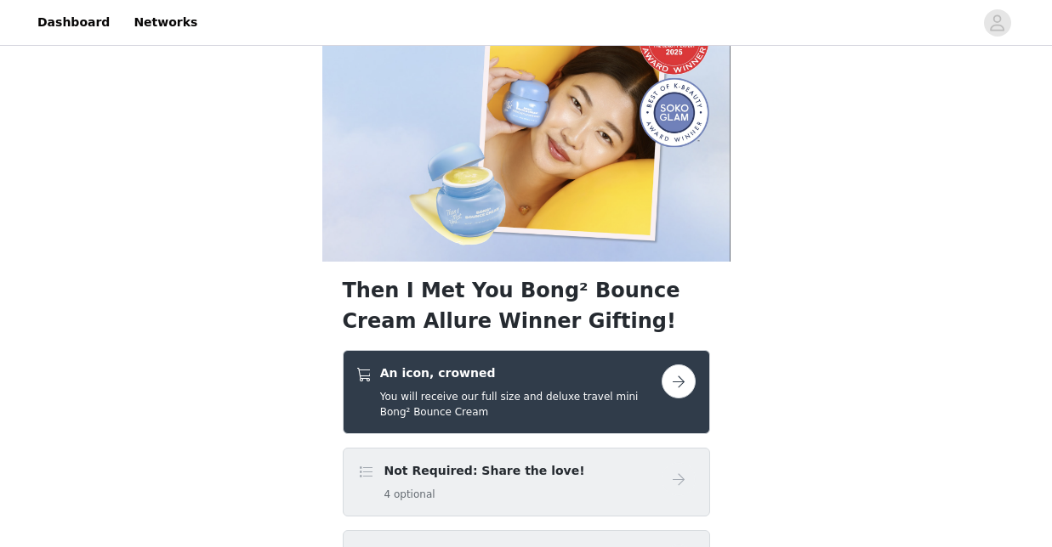
scroll to position [200, 0]
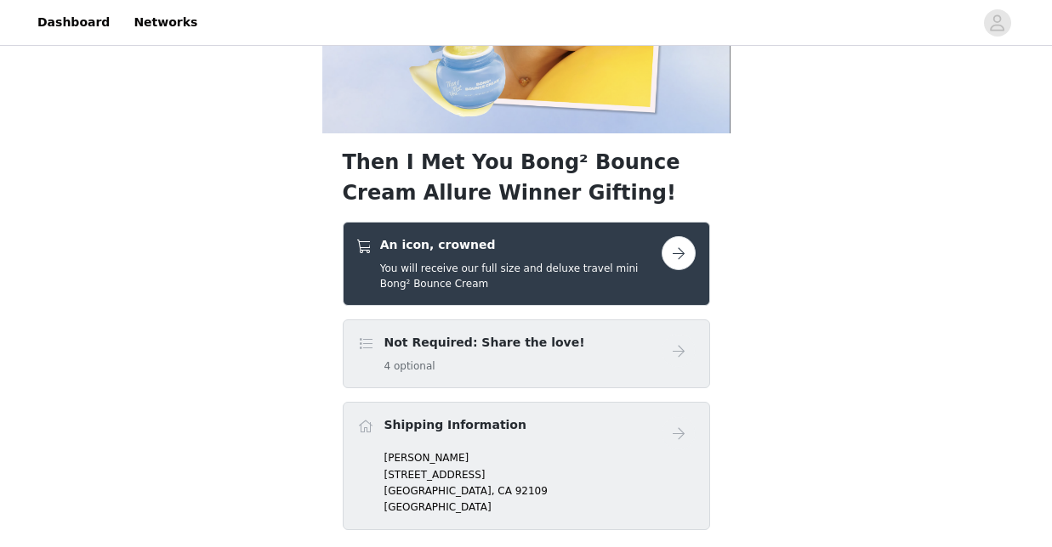
click at [682, 242] on button "button" at bounding box center [678, 253] width 34 height 34
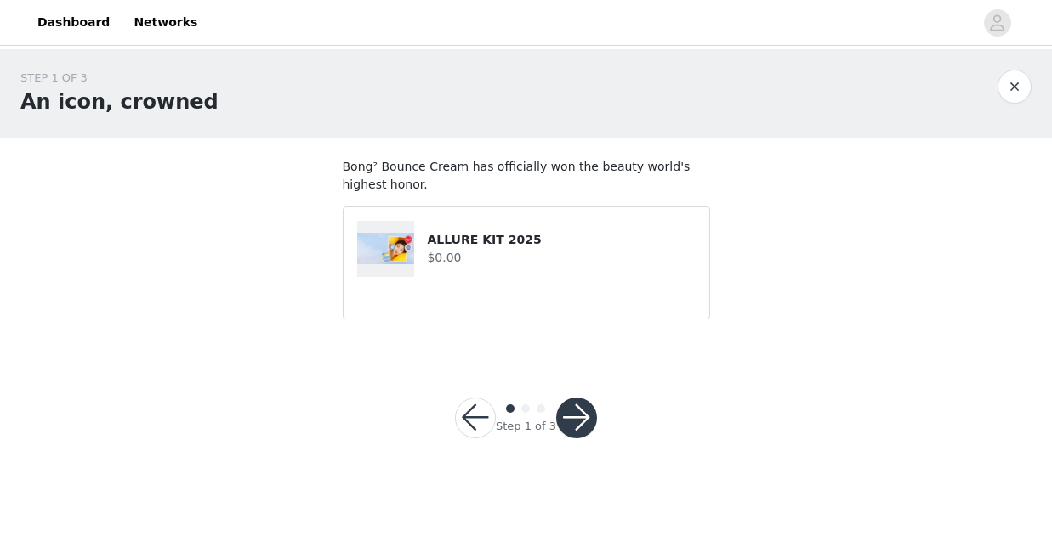
click at [519, 244] on h4 "ALLURE KIT 2025" at bounding box center [561, 240] width 268 height 18
click at [574, 424] on button "button" at bounding box center [576, 418] width 41 height 41
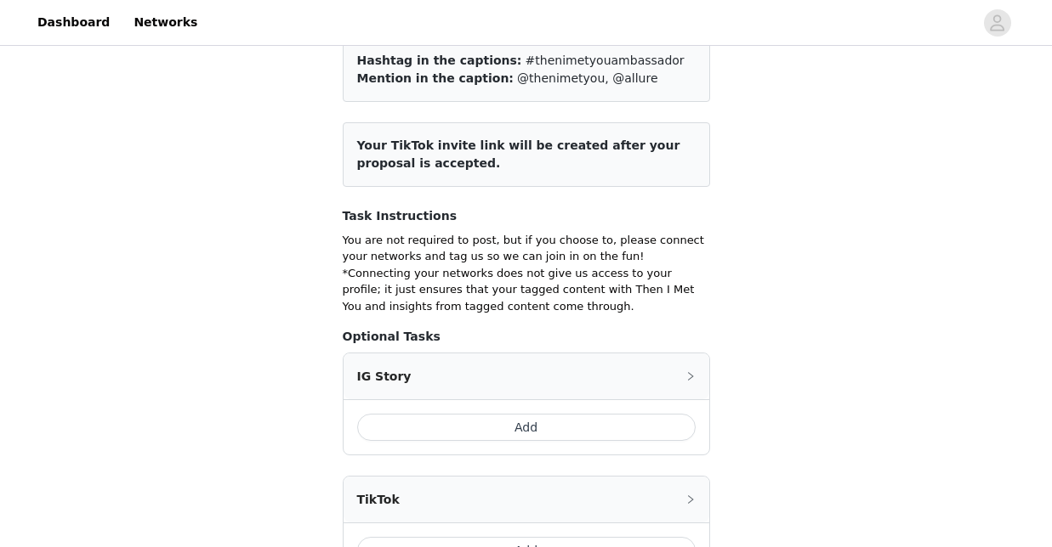
scroll to position [173, 0]
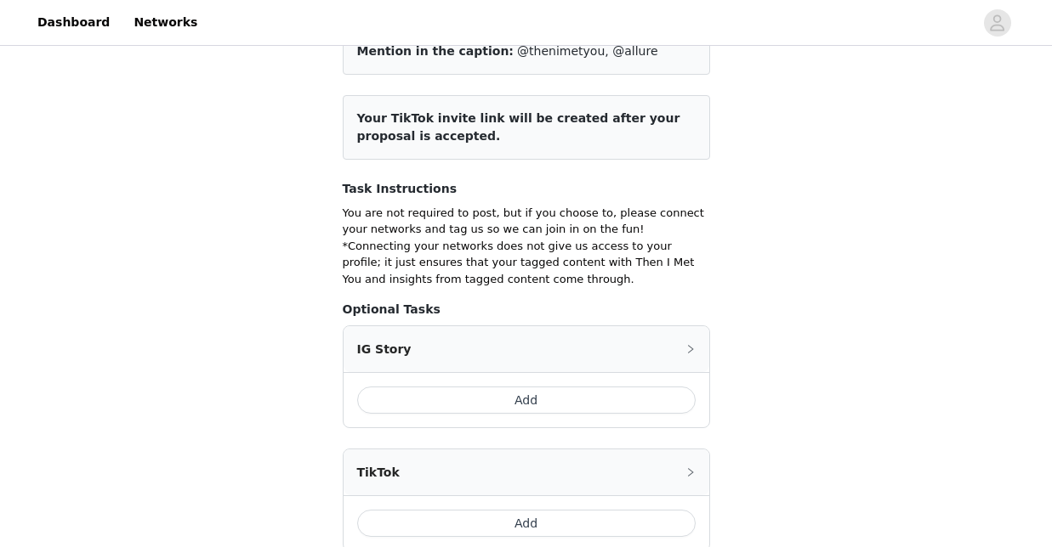
click at [575, 401] on button "Add" at bounding box center [526, 400] width 338 height 27
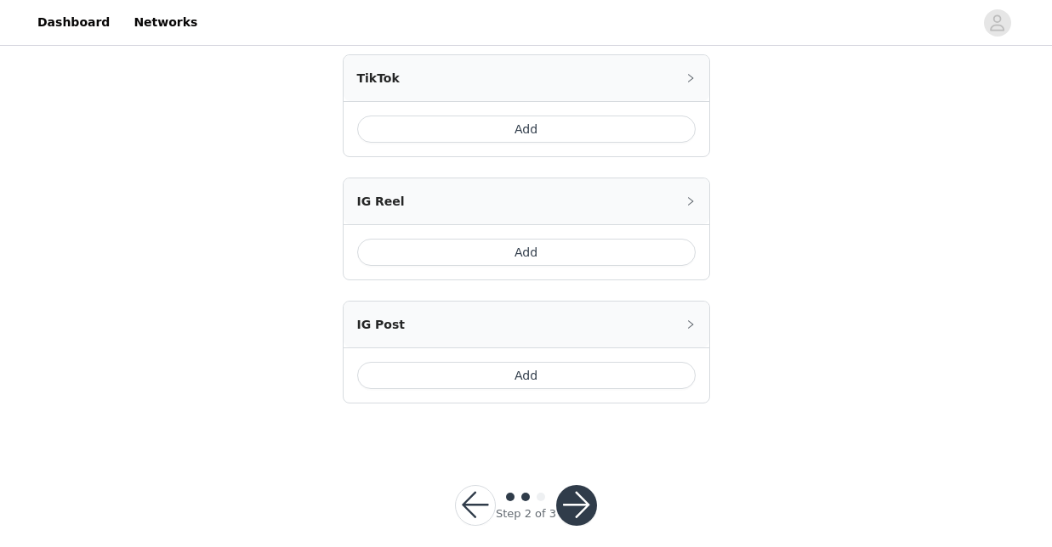
scroll to position [762, 0]
click at [574, 486] on button "button" at bounding box center [576, 506] width 41 height 41
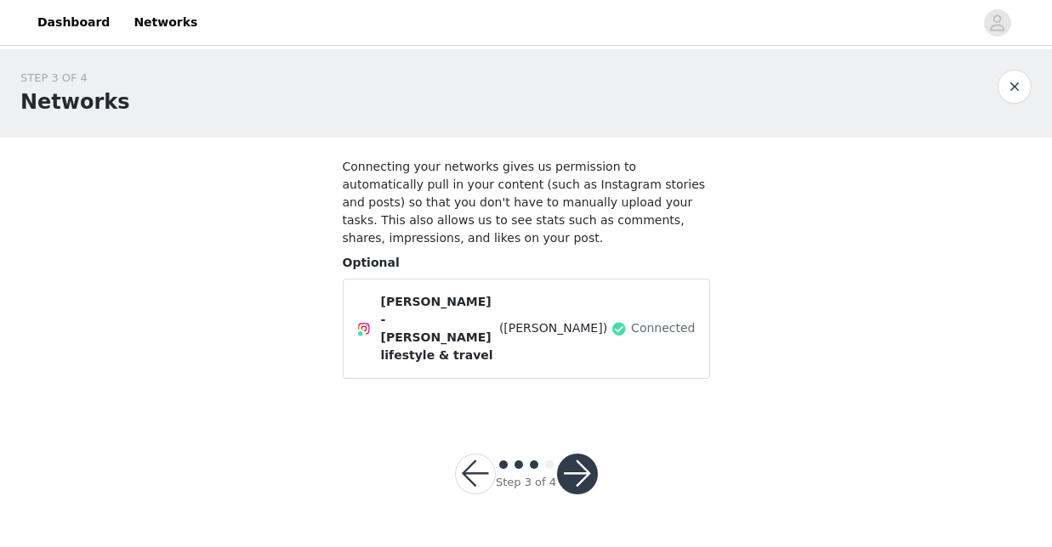
click at [577, 434] on div "Step 3 of 4" at bounding box center [526, 475] width 184 height 82
click at [581, 454] on button "button" at bounding box center [577, 474] width 41 height 41
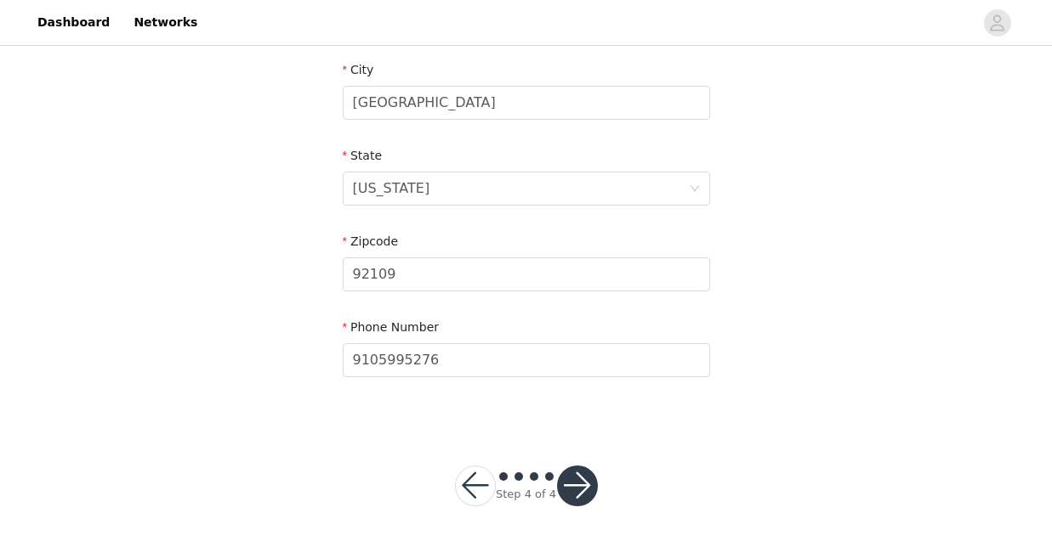
scroll to position [611, 0]
click at [581, 498] on button "button" at bounding box center [577, 487] width 41 height 41
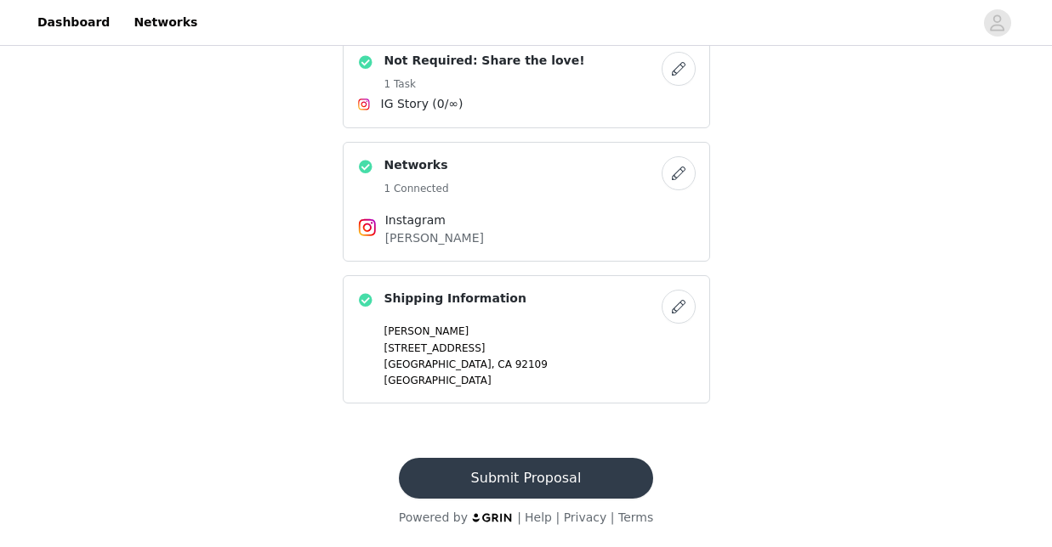
click at [562, 483] on button "Submit Proposal" at bounding box center [526, 478] width 254 height 41
